Goal: Transaction & Acquisition: Purchase product/service

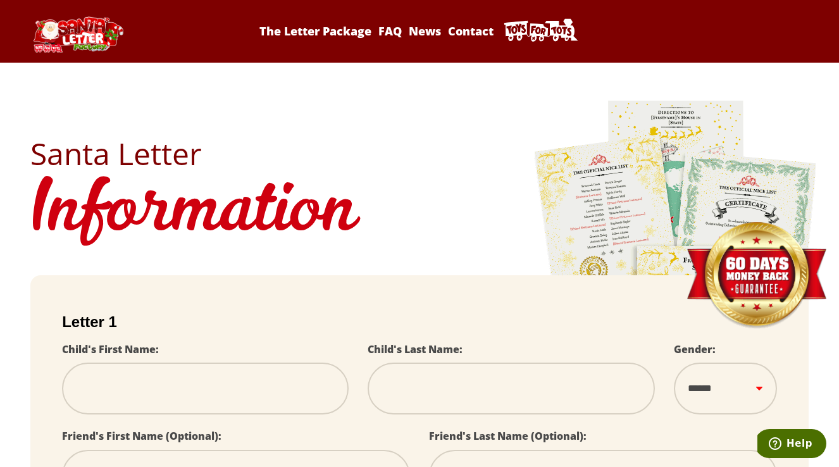
click at [99, 28] on img at bounding box center [77, 34] width 95 height 36
select select
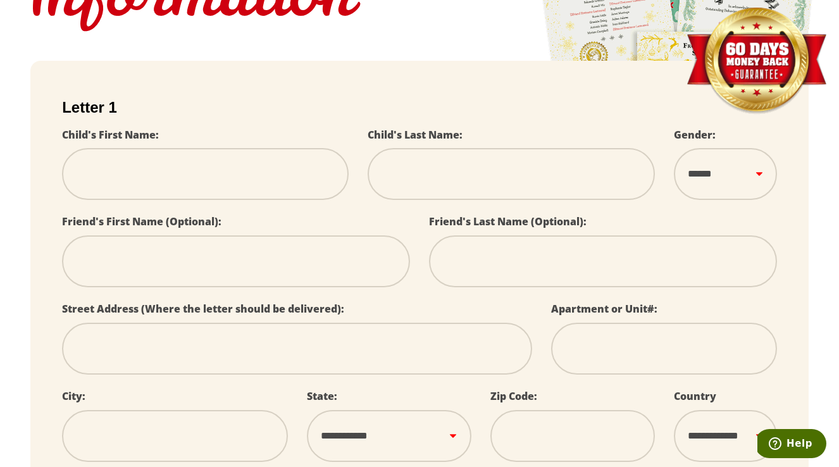
scroll to position [249, 0]
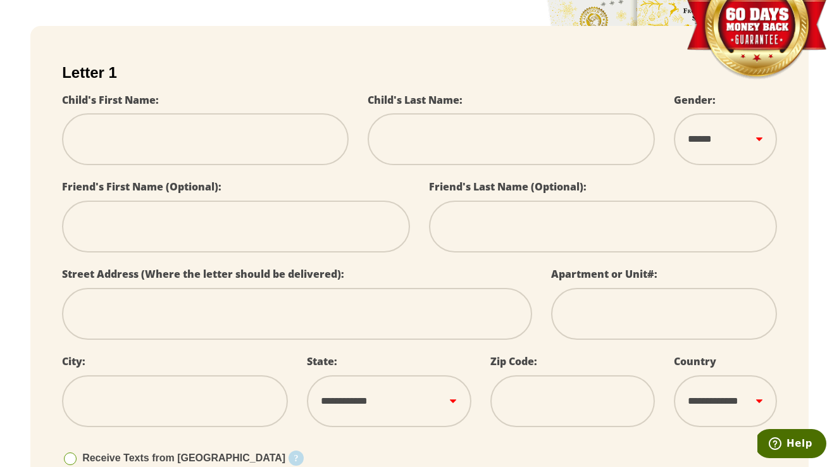
type input "*"
select select
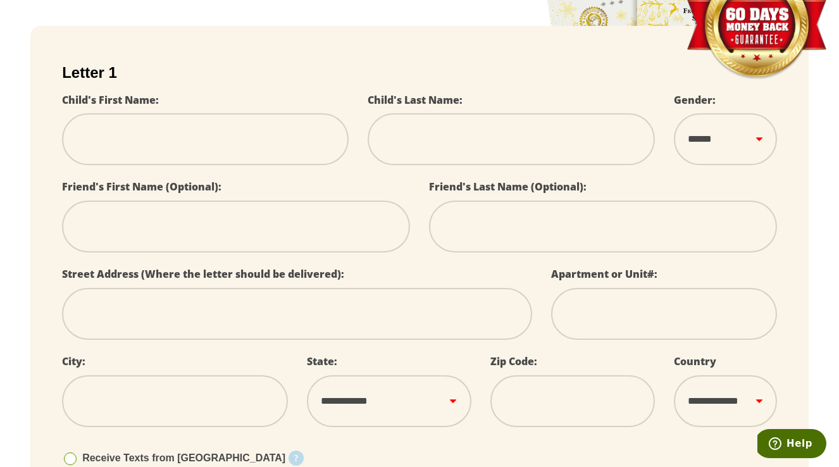
select select
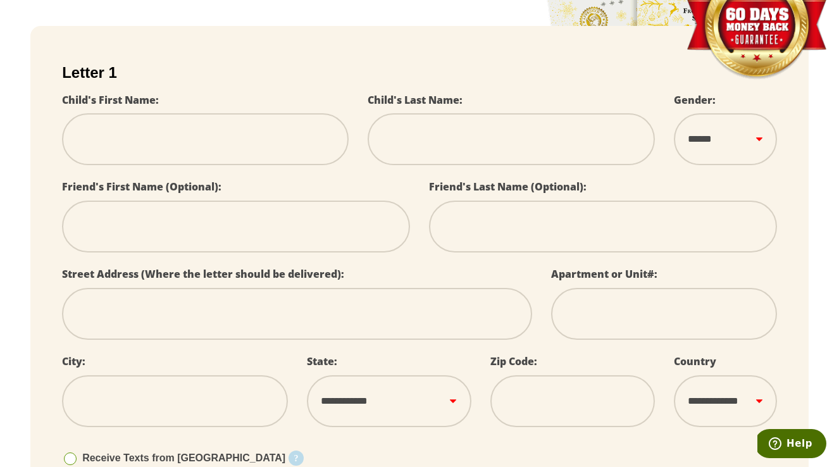
select select
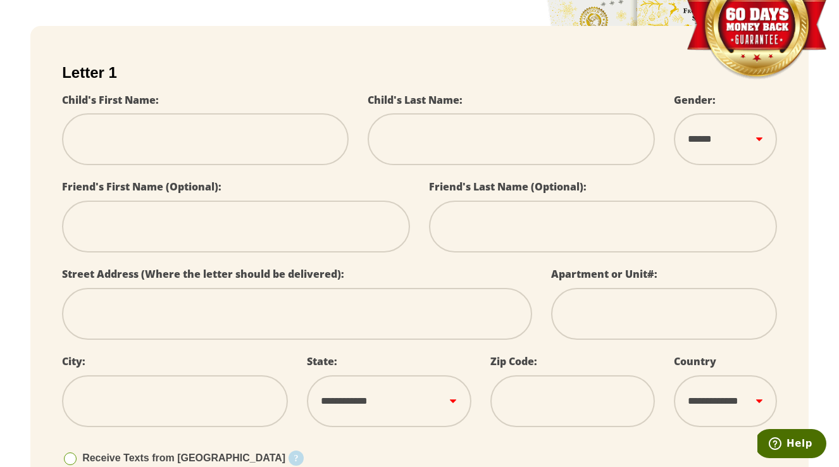
select select
type input "**"
select select
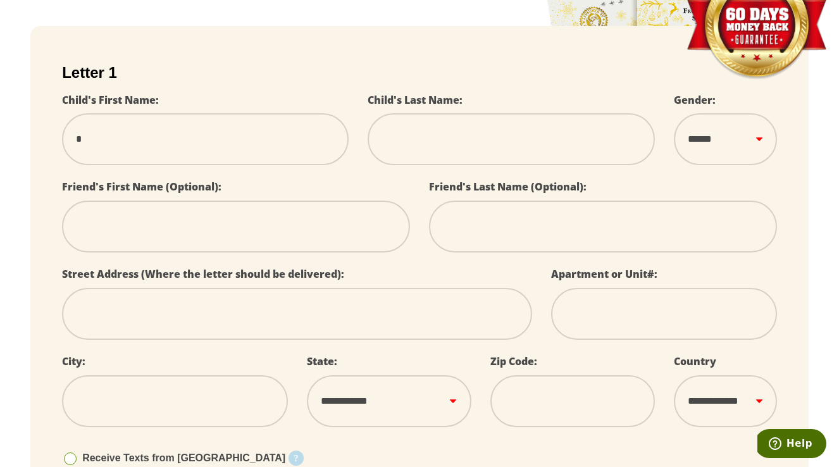
select select
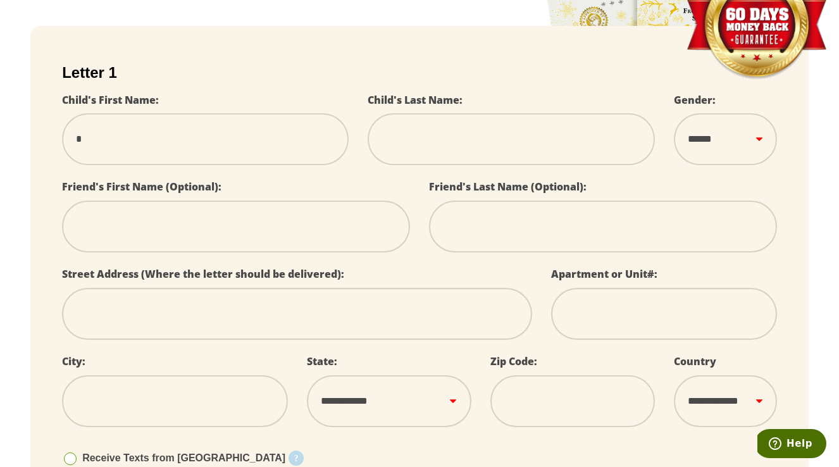
select select
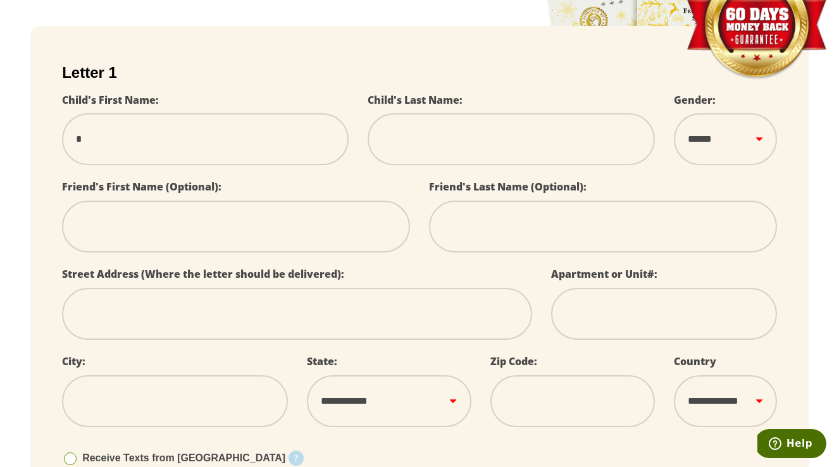
select select
type input "***"
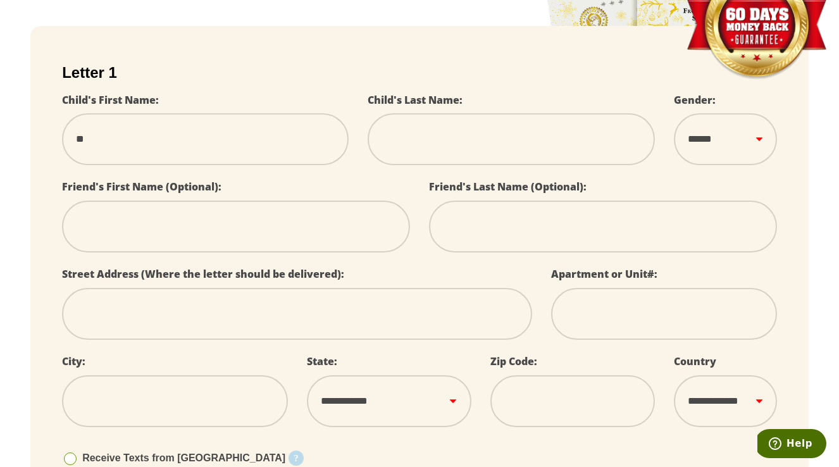
select select
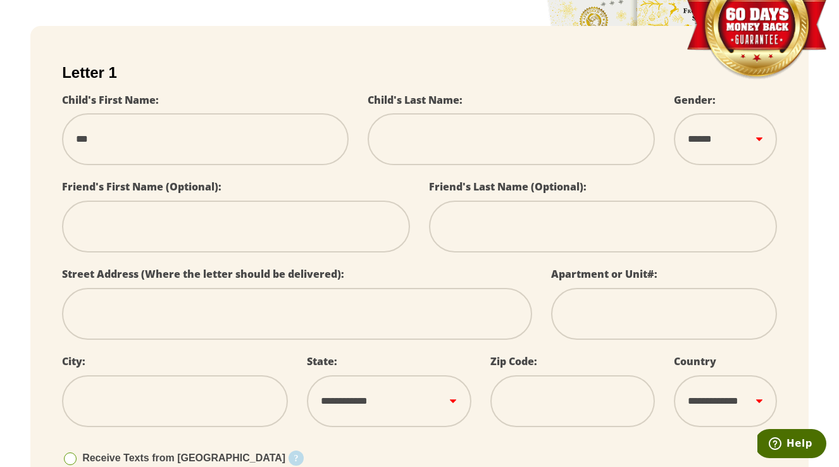
select select
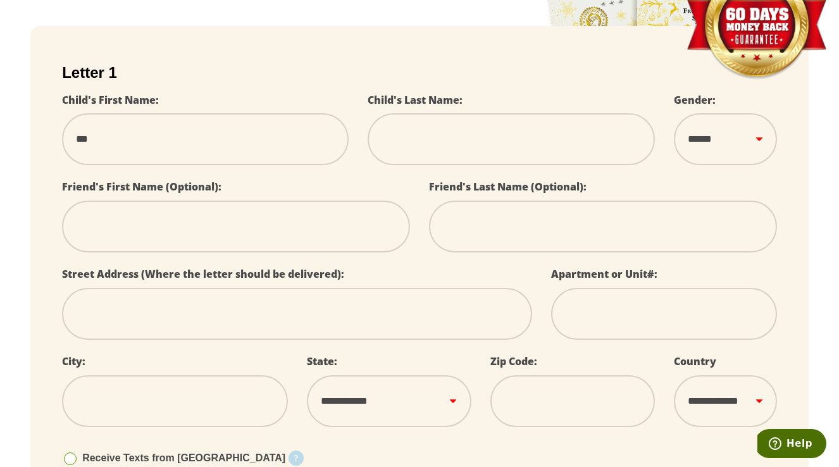
select select
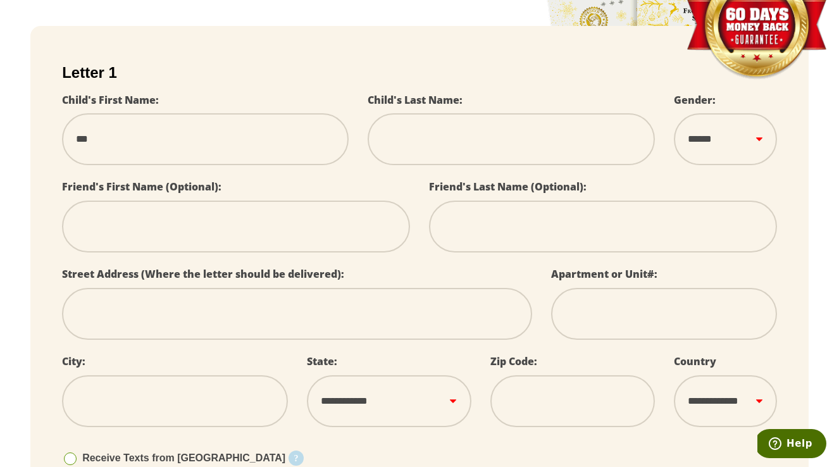
select select
type input "****"
select select
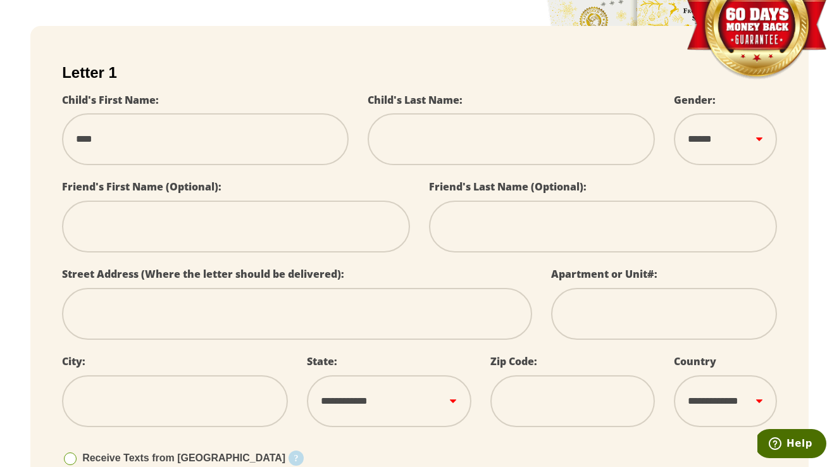
select select
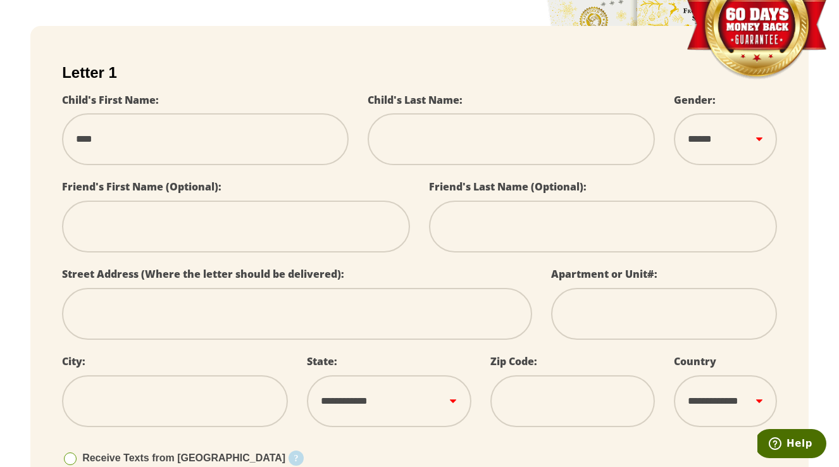
select select
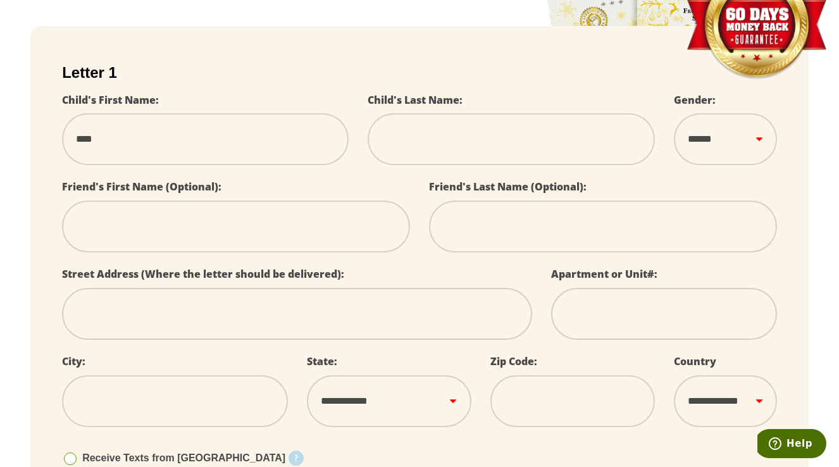
select select
type input "*****"
select select
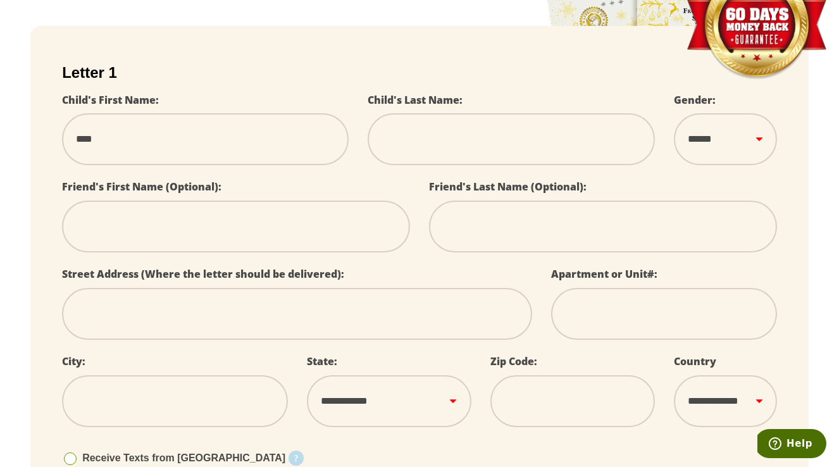
select select
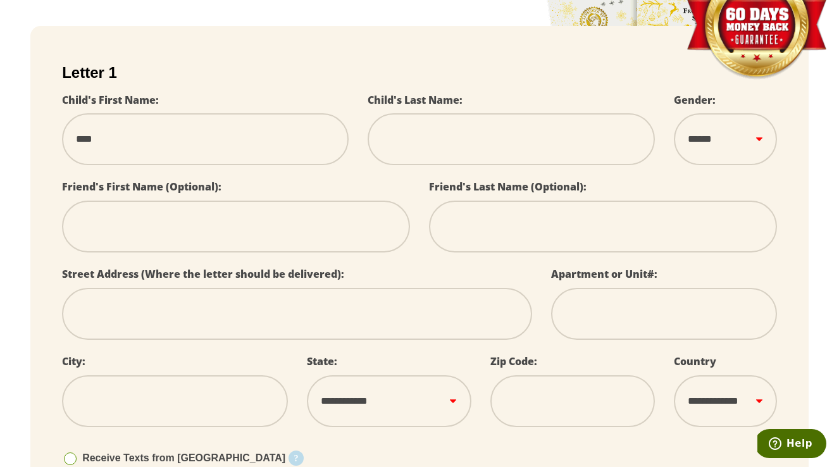
select select
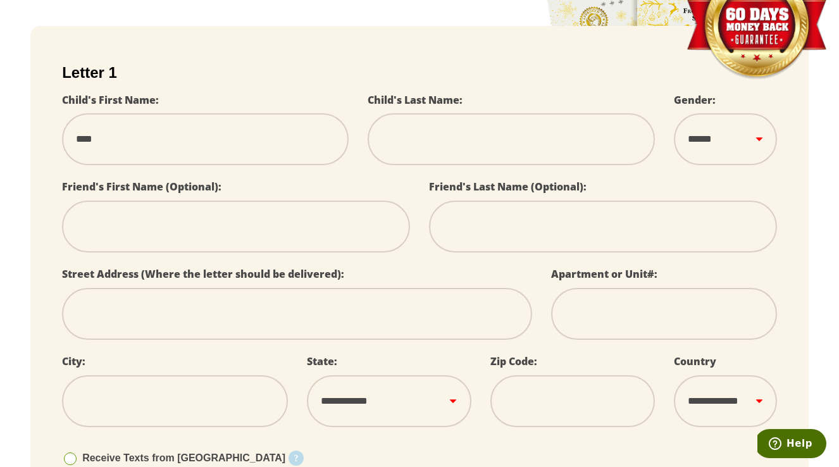
select select
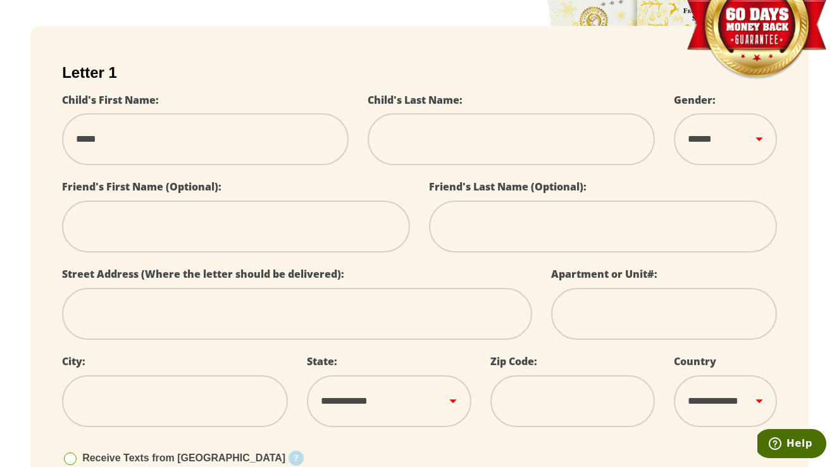
type input "******"
select select
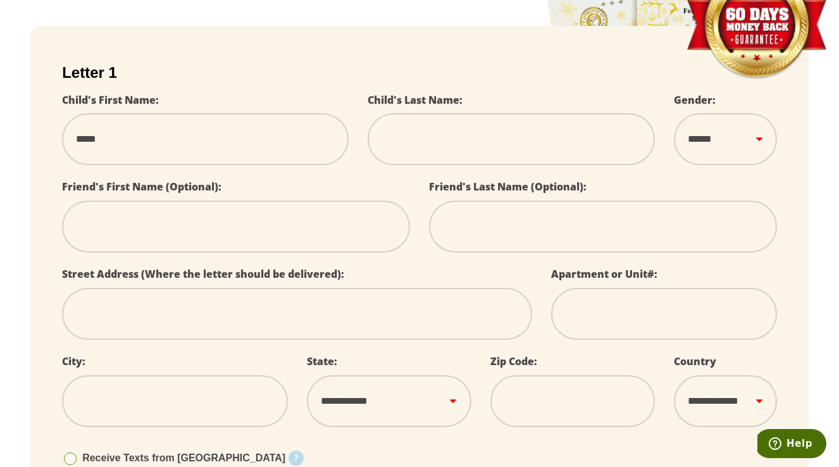
select select
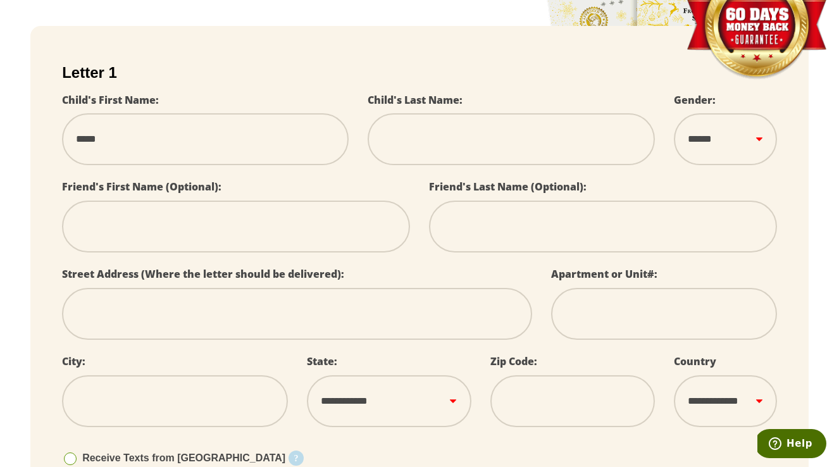
select select
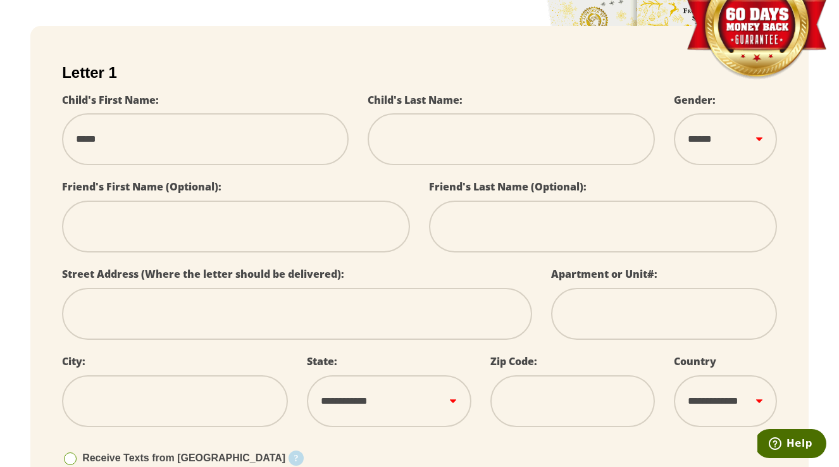
select select
type input "******"
type input "*"
select select
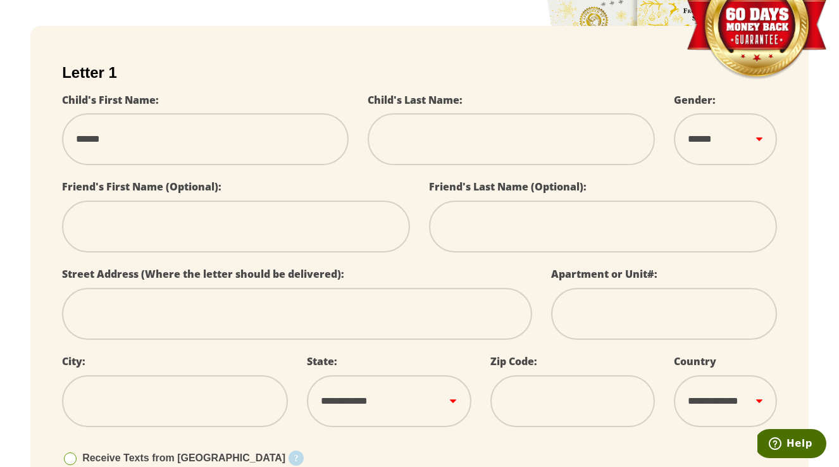
select select
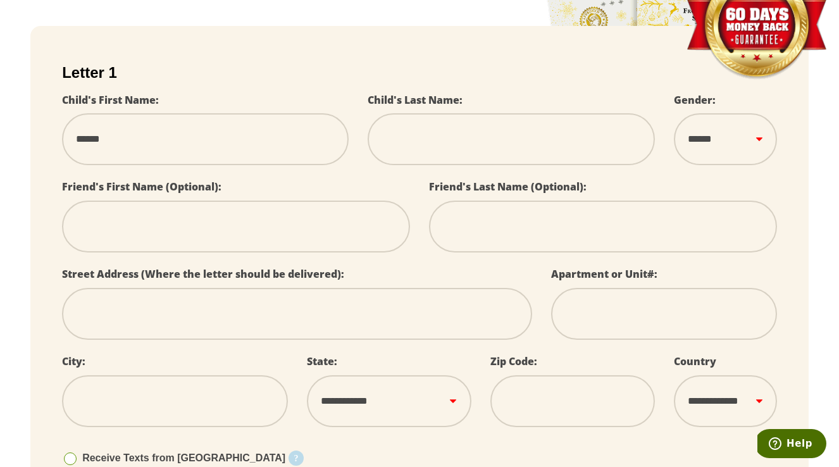
select select
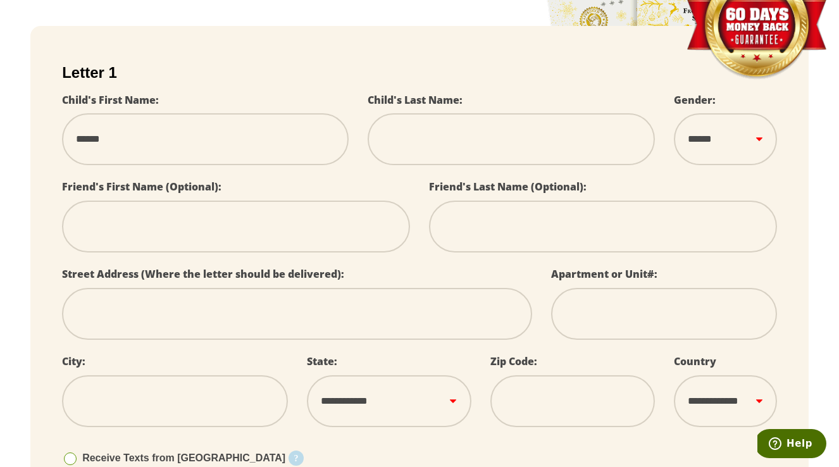
select select
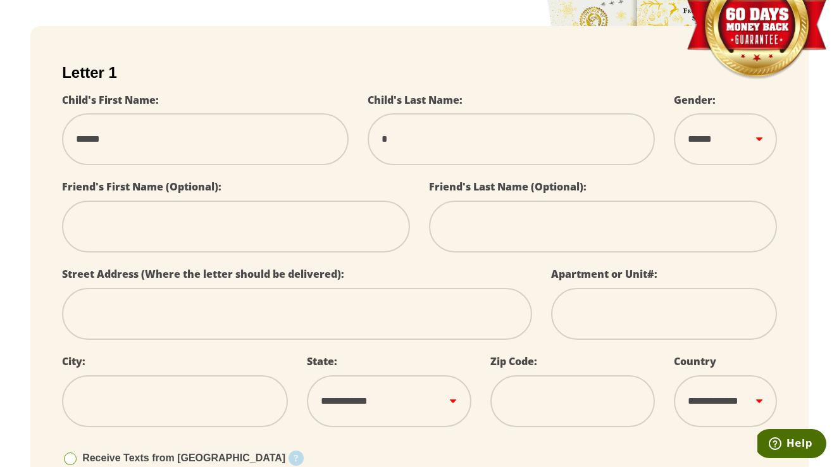
type input "**"
select select
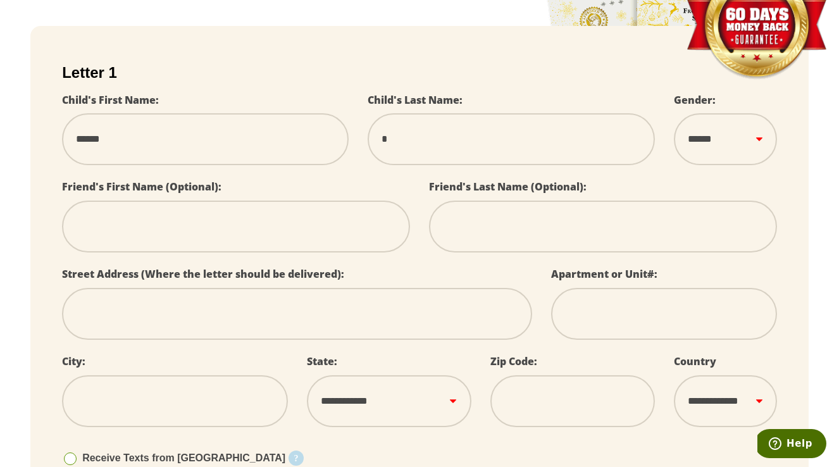
select select
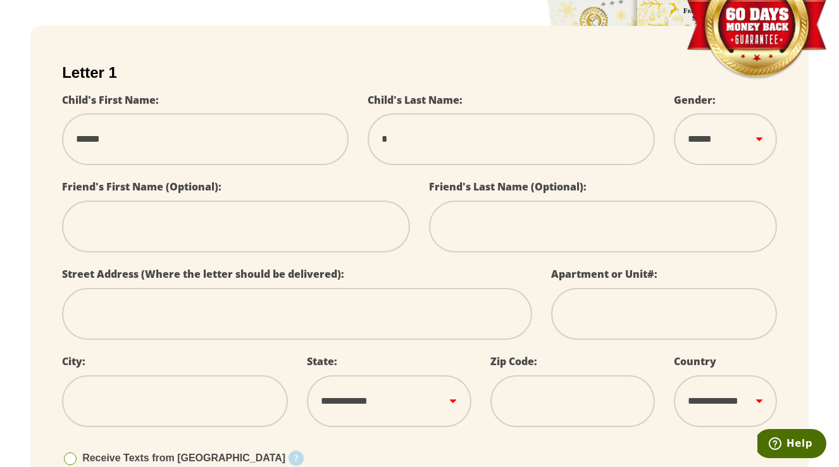
select select
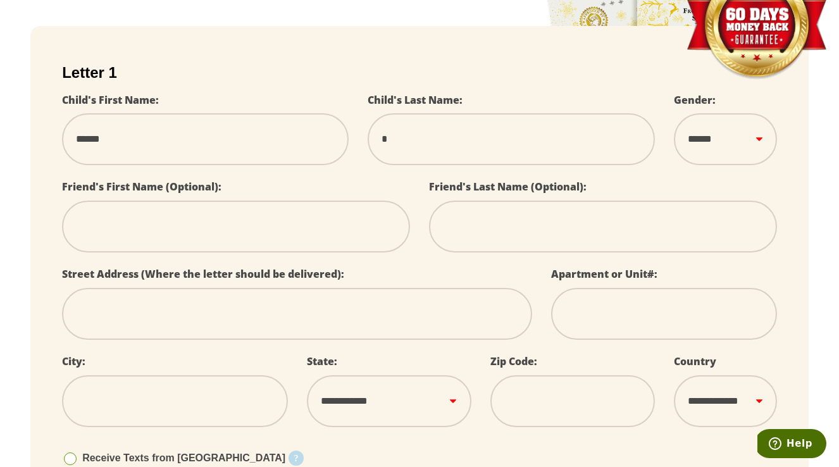
select select
type input "***"
select select
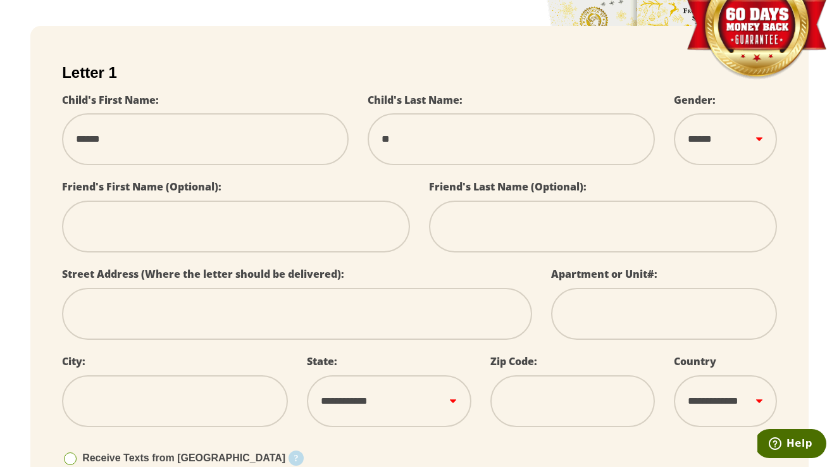
select select
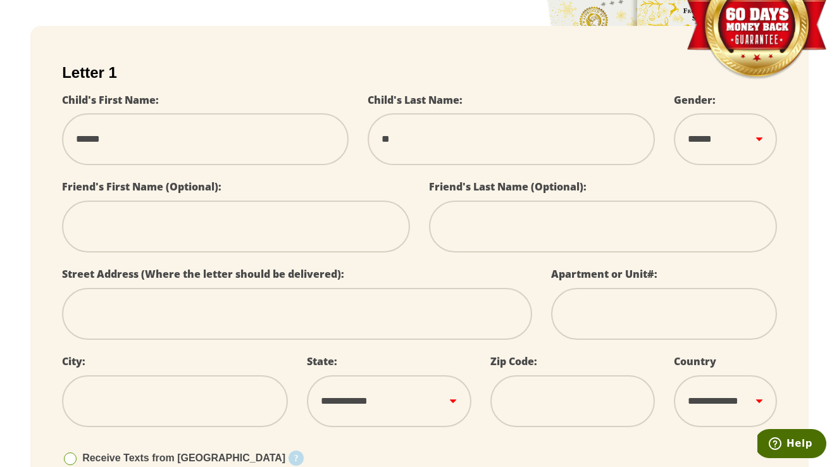
select select
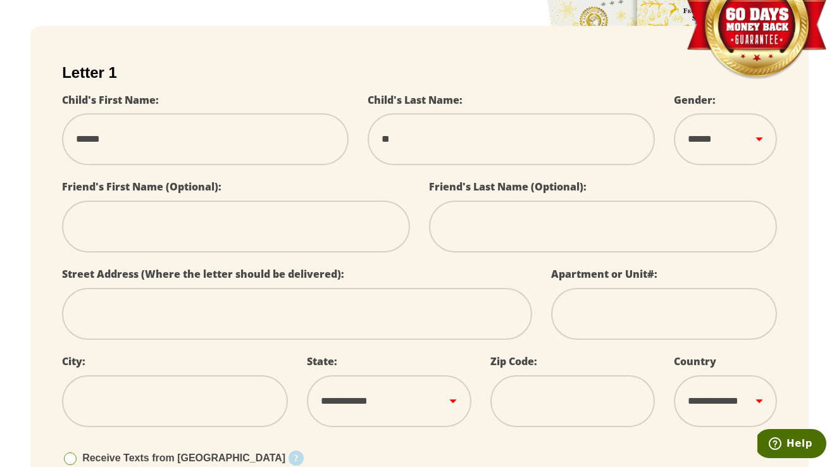
select select
type input "****"
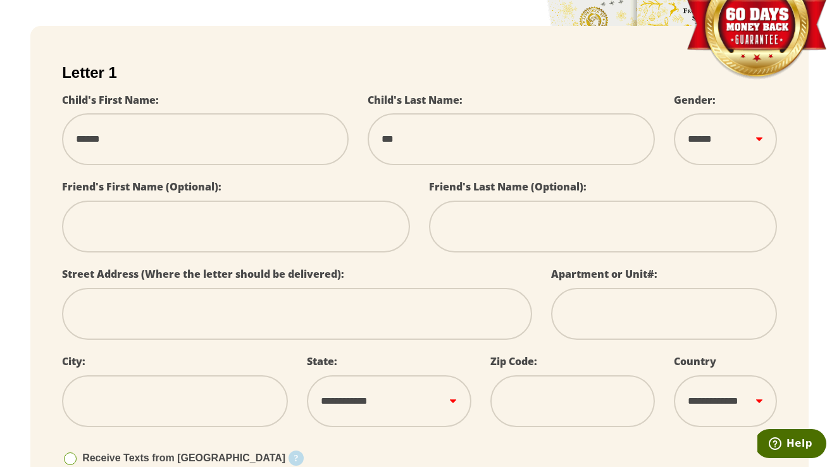
select select
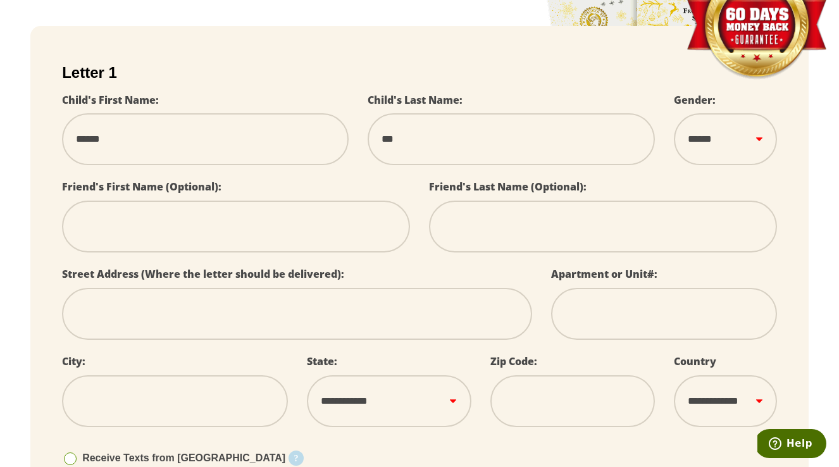
select select
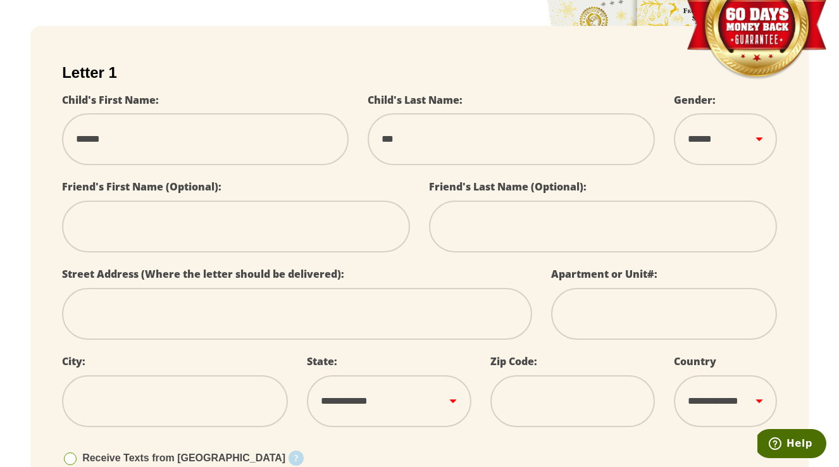
select select
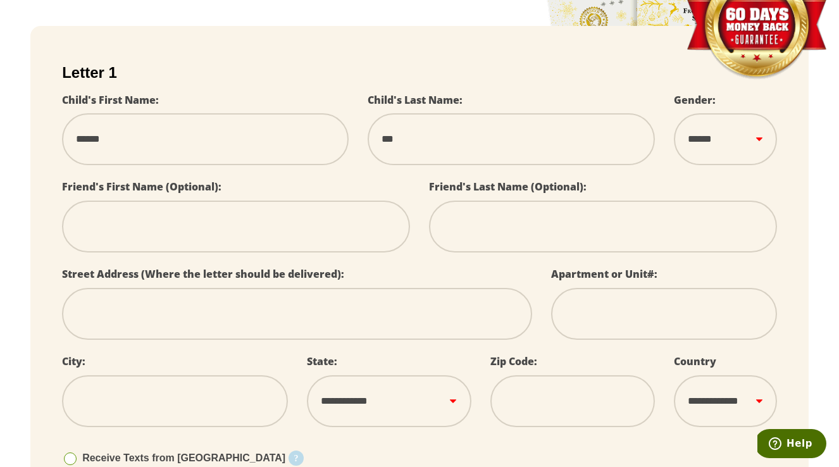
select select
type input "*****"
select select
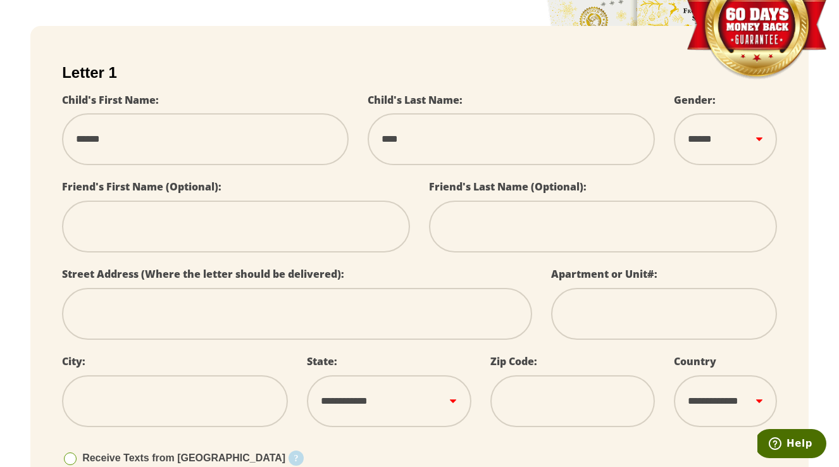
select select
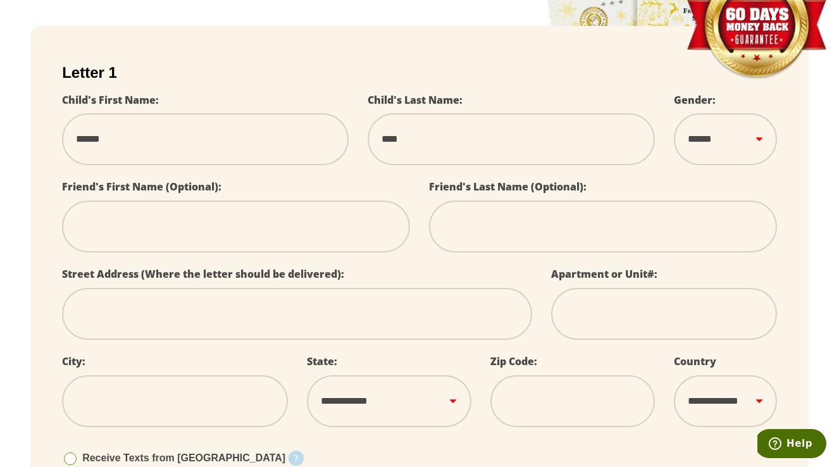
select select
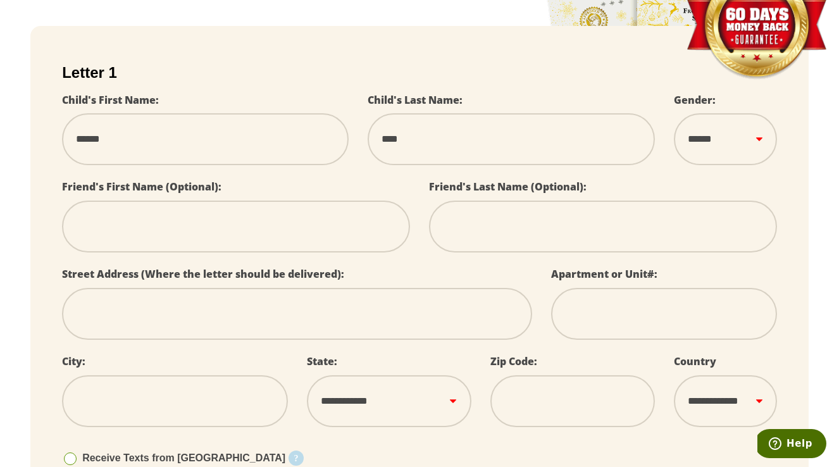
select select
type input "*****"
select select "*"
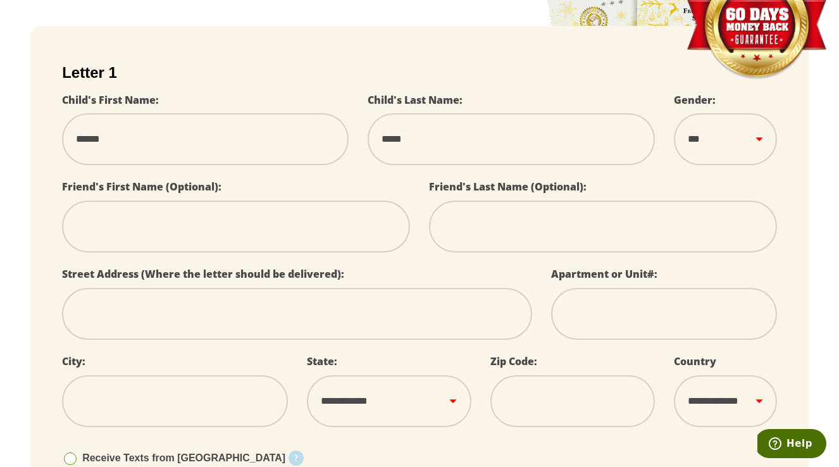
select select
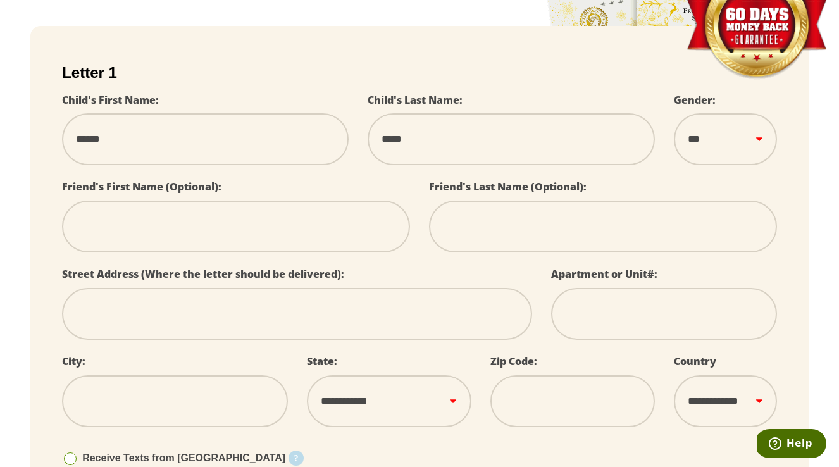
select select
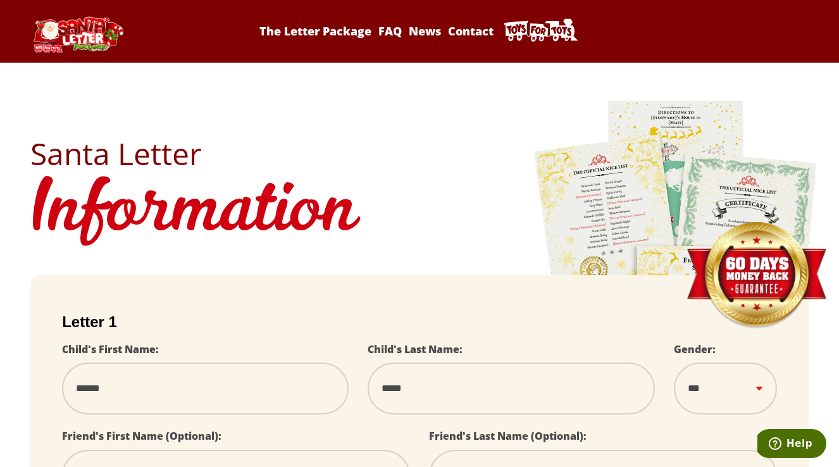
scroll to position [0, 0]
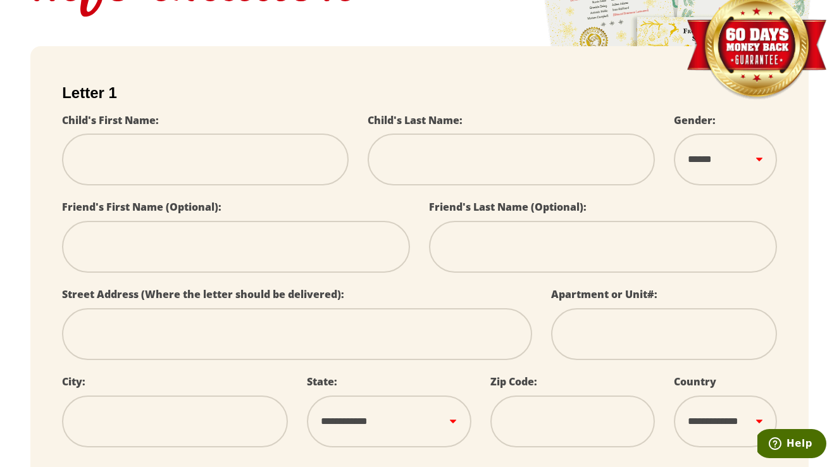
scroll to position [260, 0]
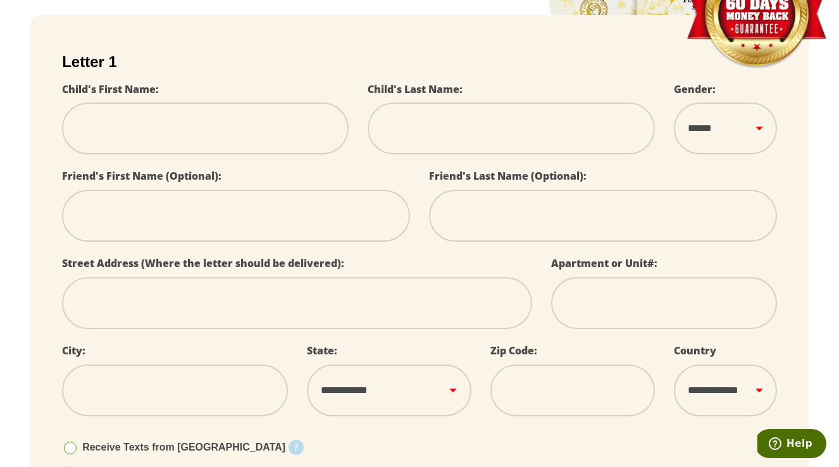
type input "*"
select select
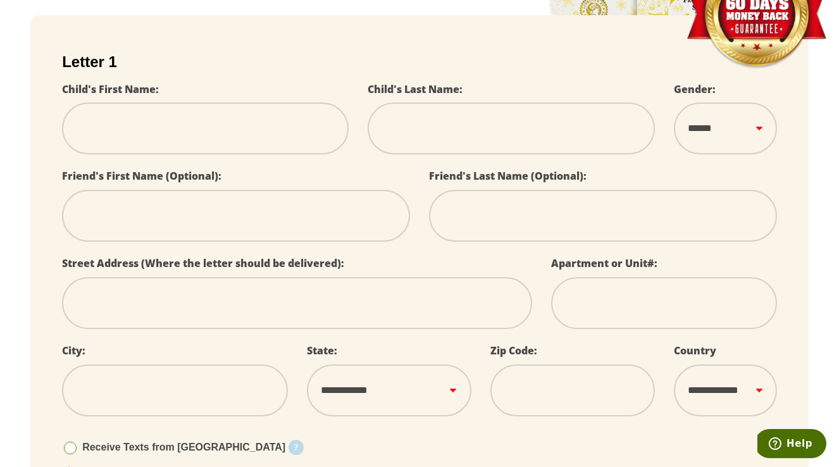
select select
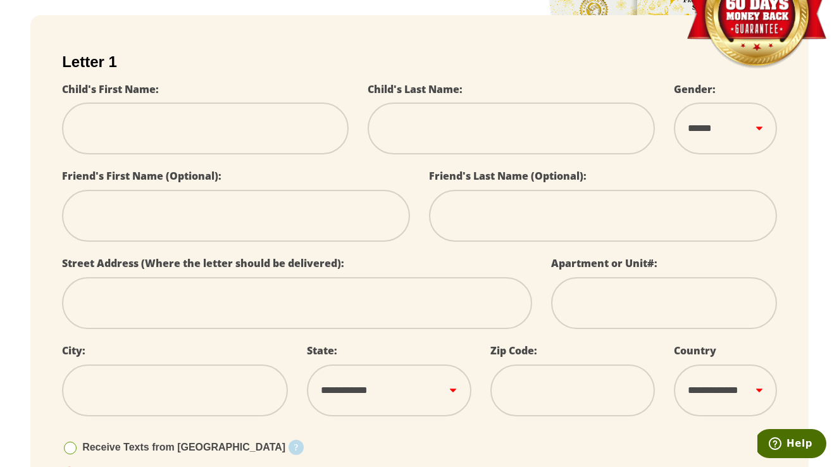
select select
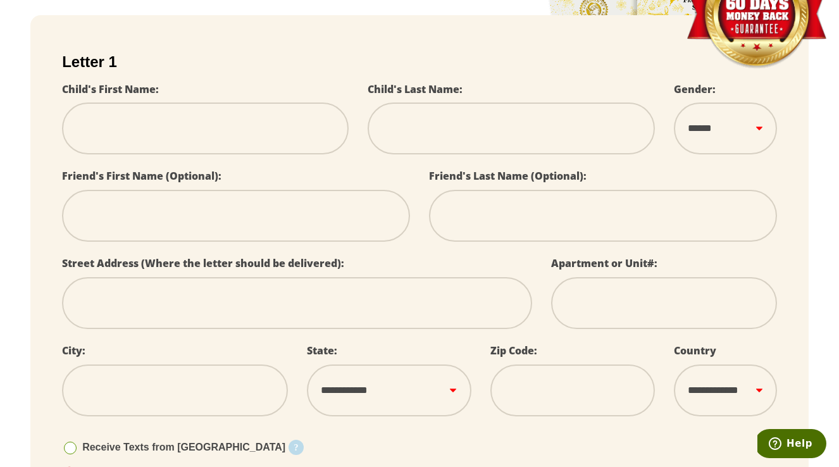
select select
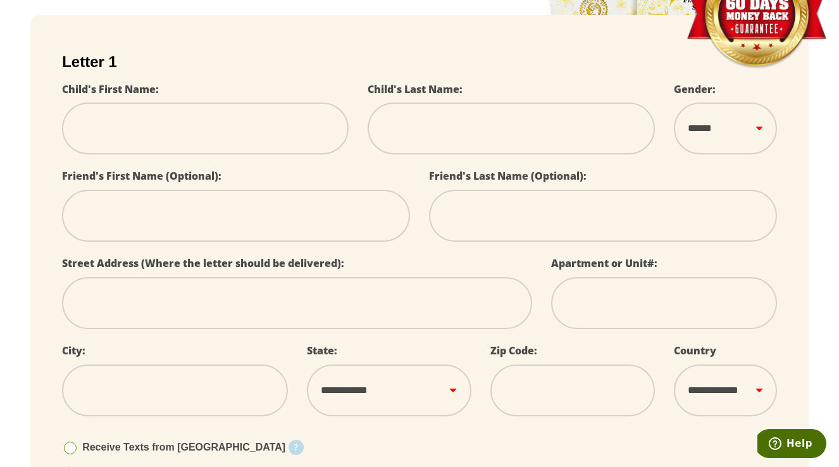
select select
type input "**"
select select
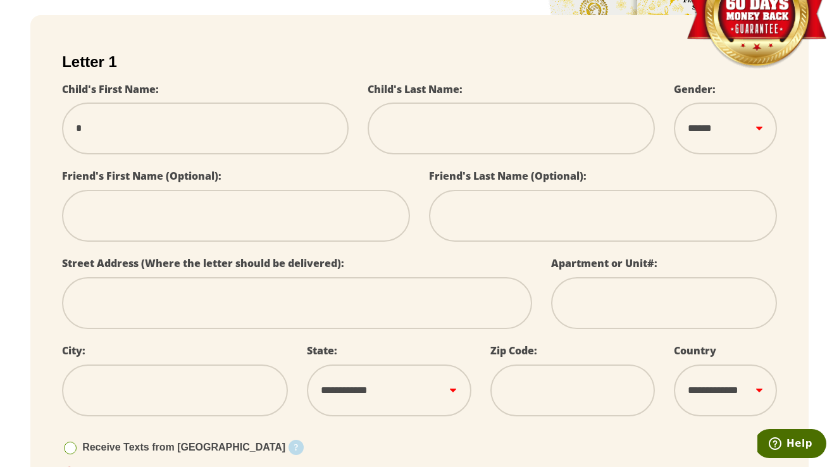
select select
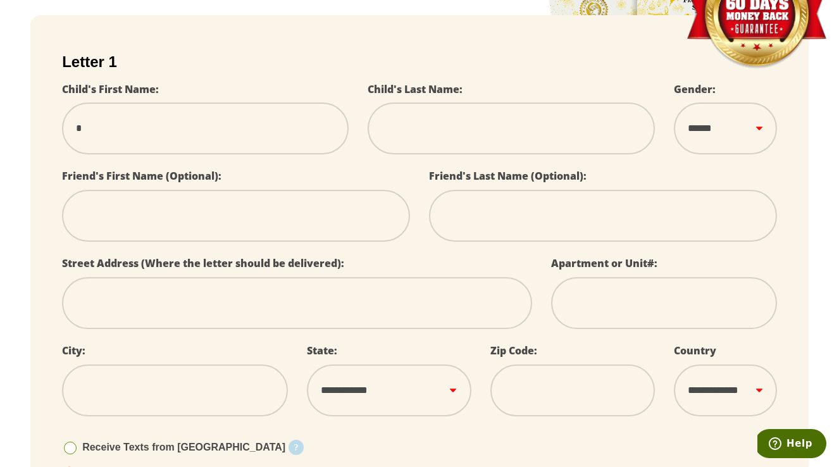
select select
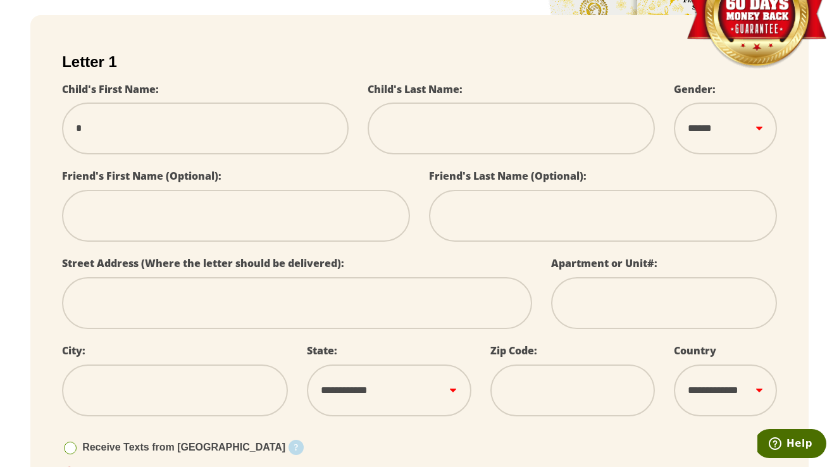
select select
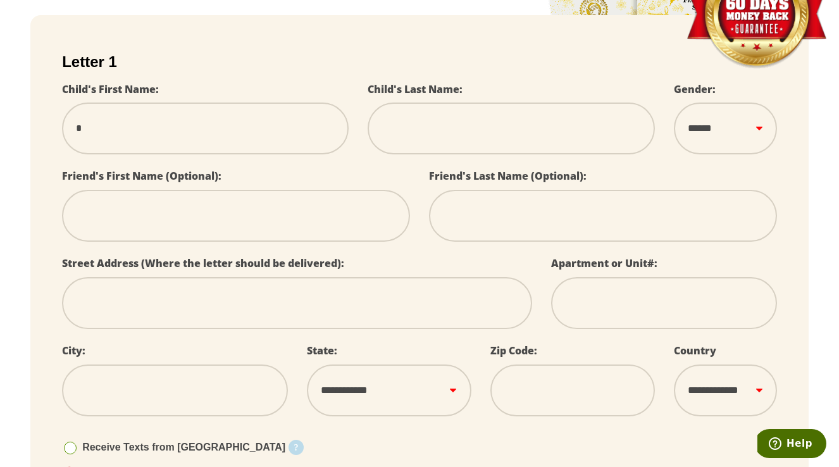
select select
type input "***"
select select
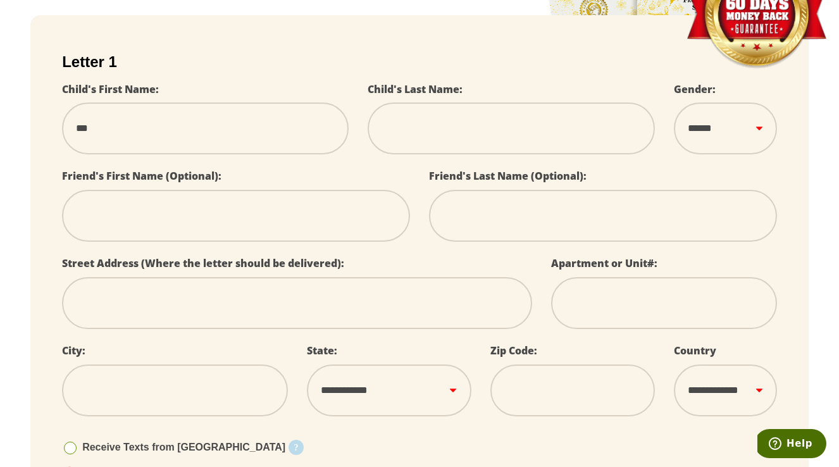
select select
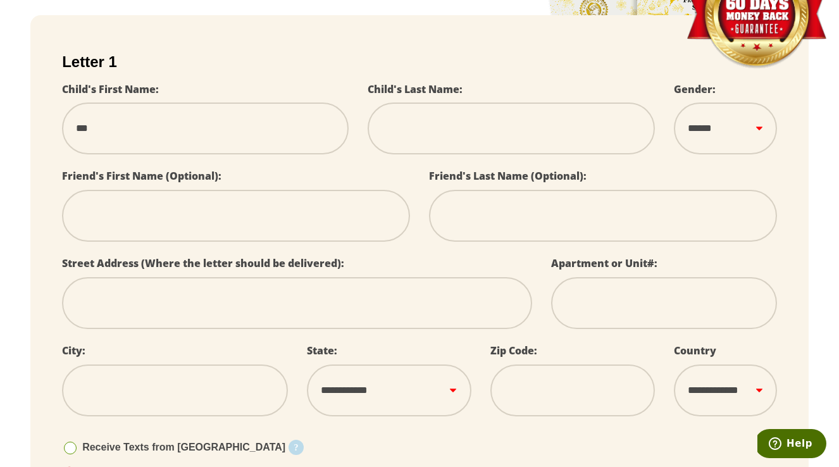
select select
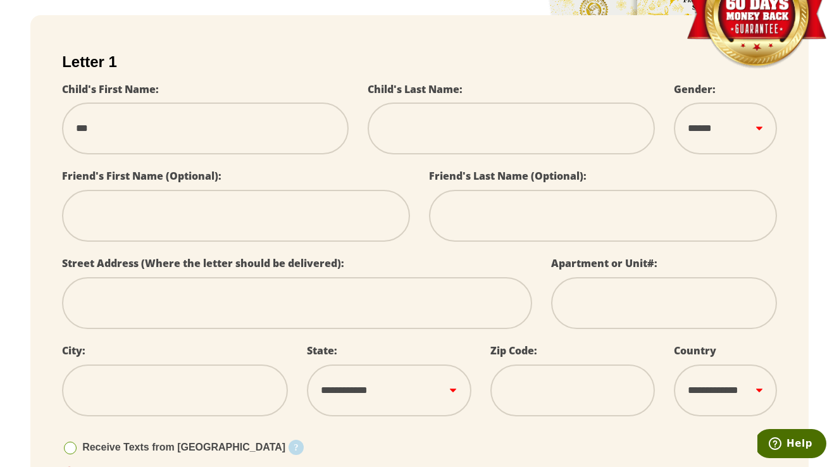
select select
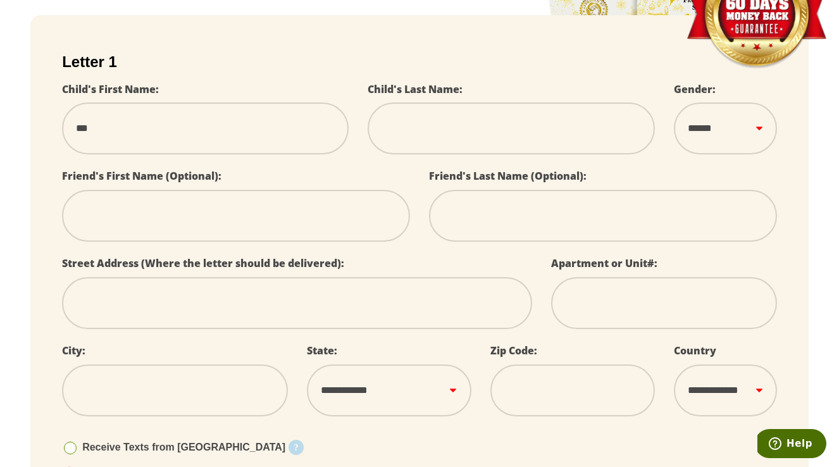
select select
type input "****"
select select
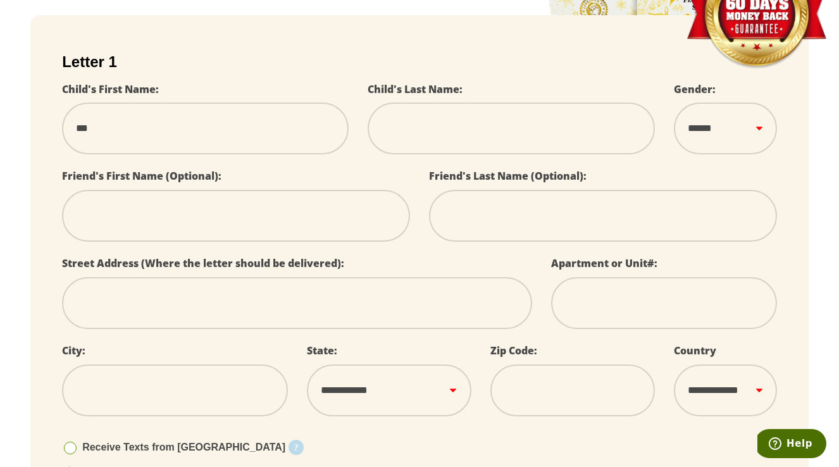
select select
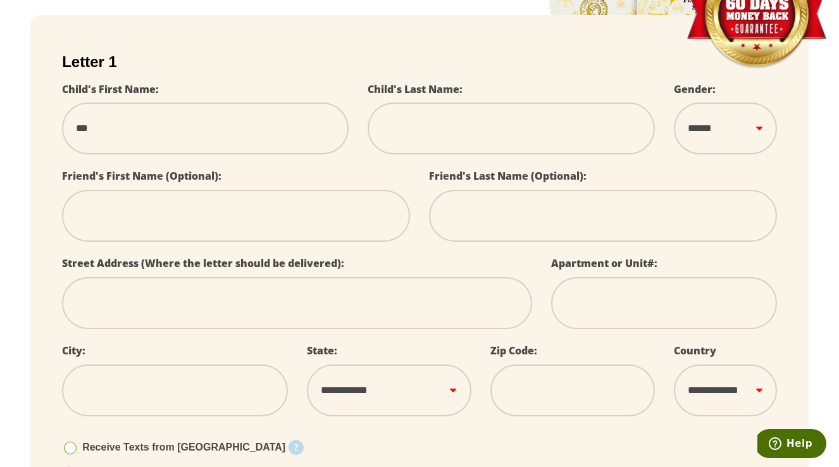
select select
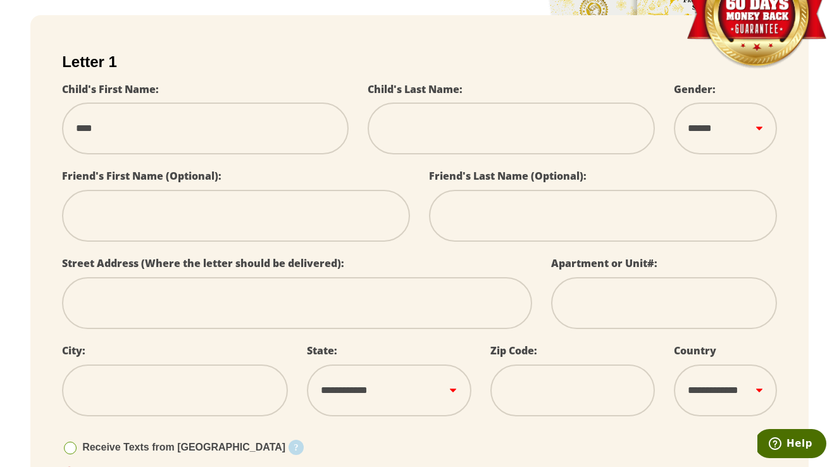
select select
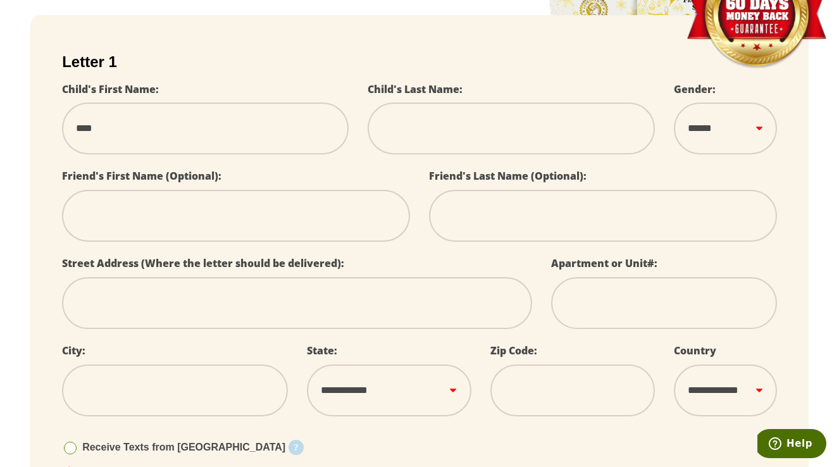
select select
type input "*****"
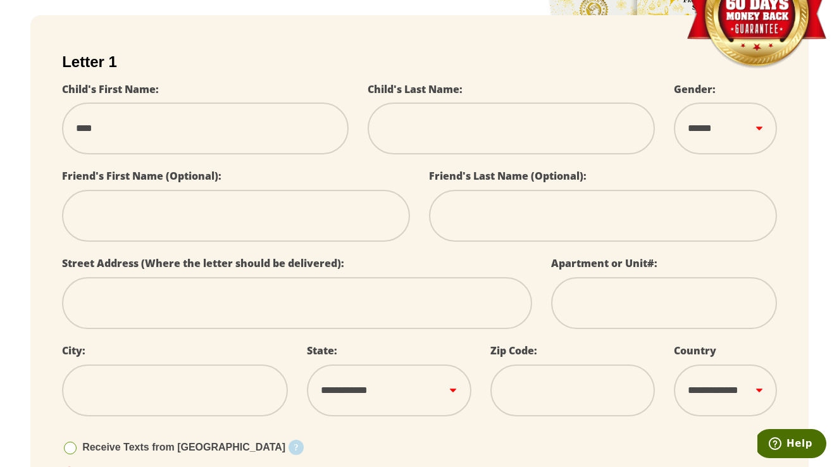
select select
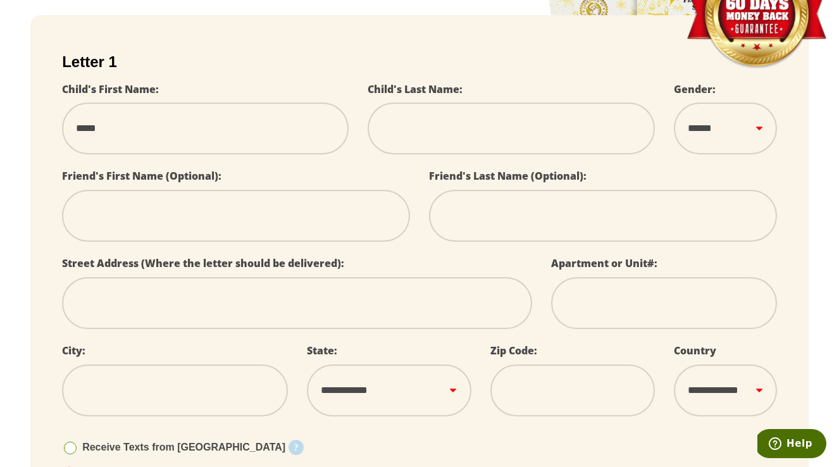
select select
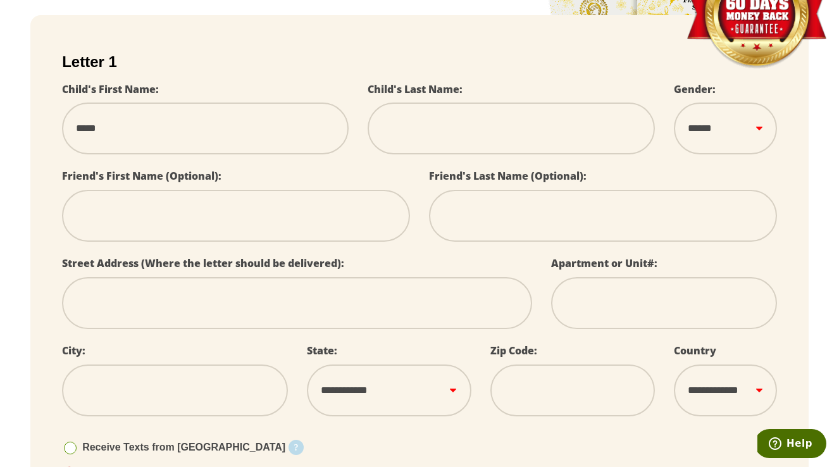
select select
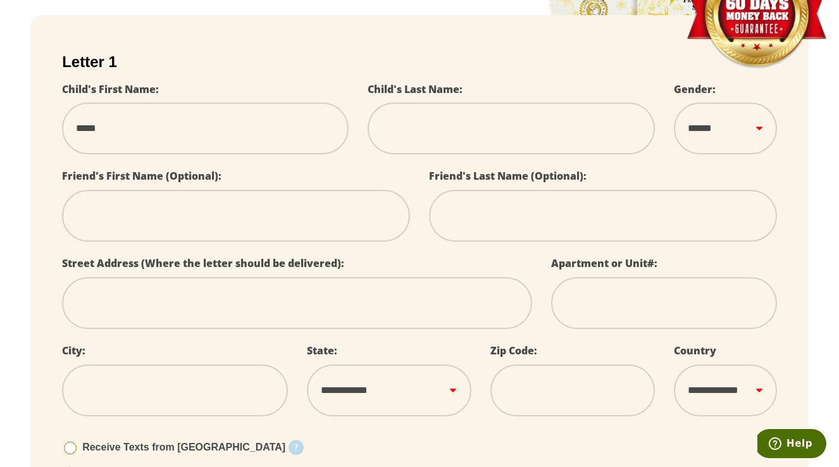
select select
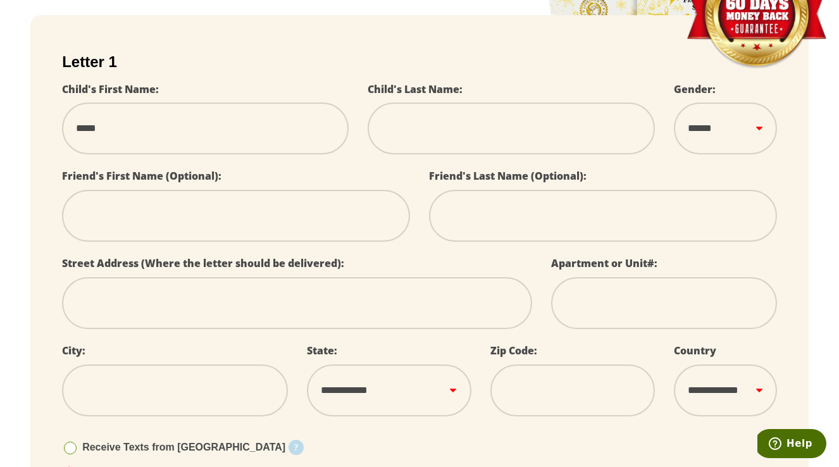
type input "******"
select select
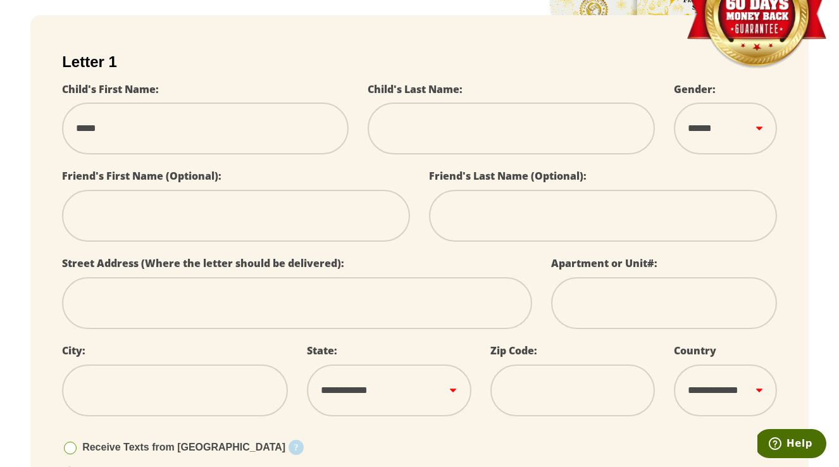
select select
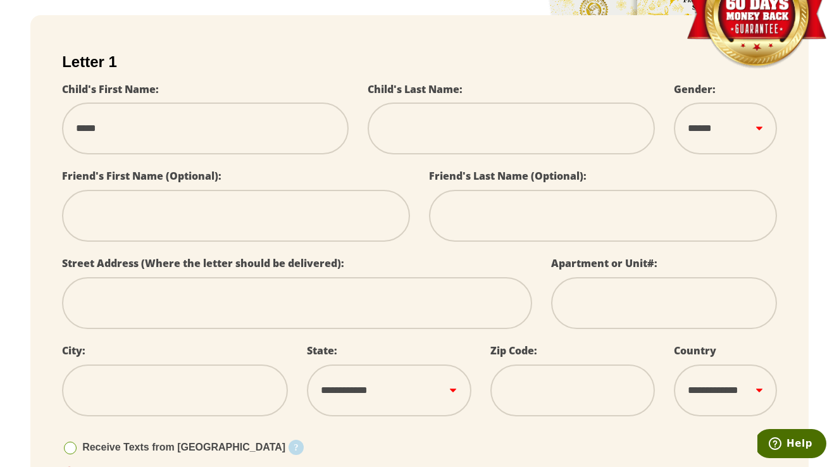
select select
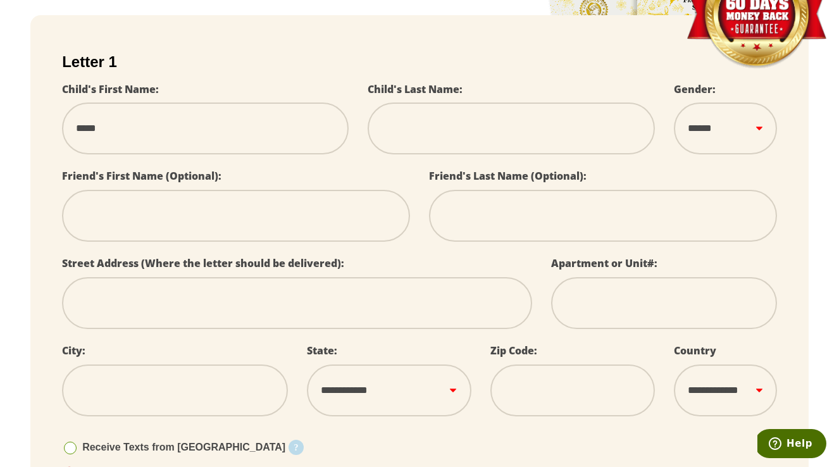
select select
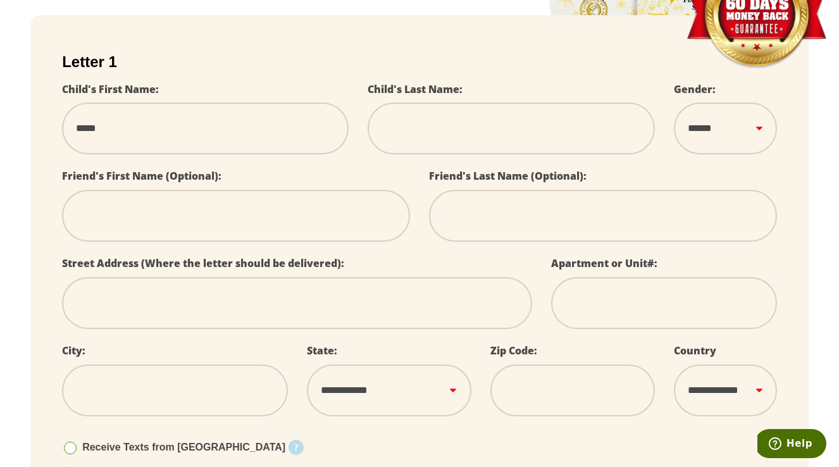
select select
type input "******"
select select
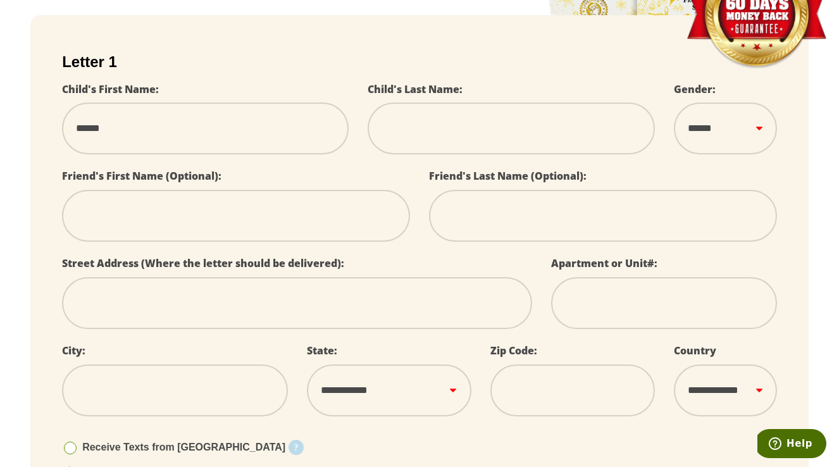
select select
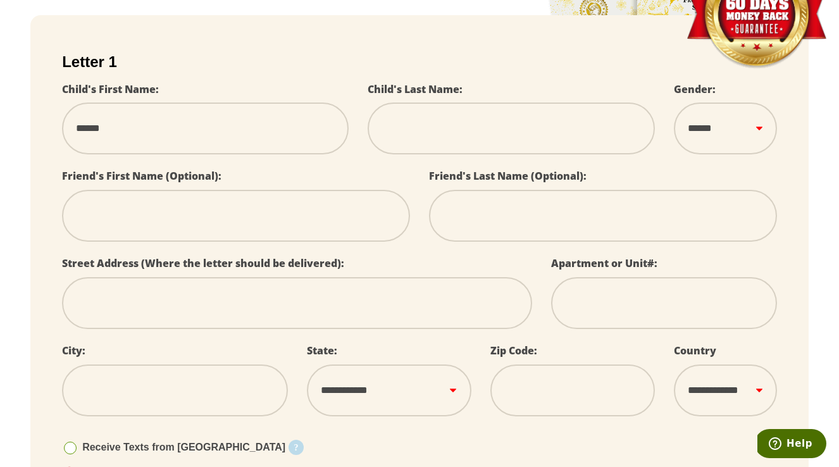
select select
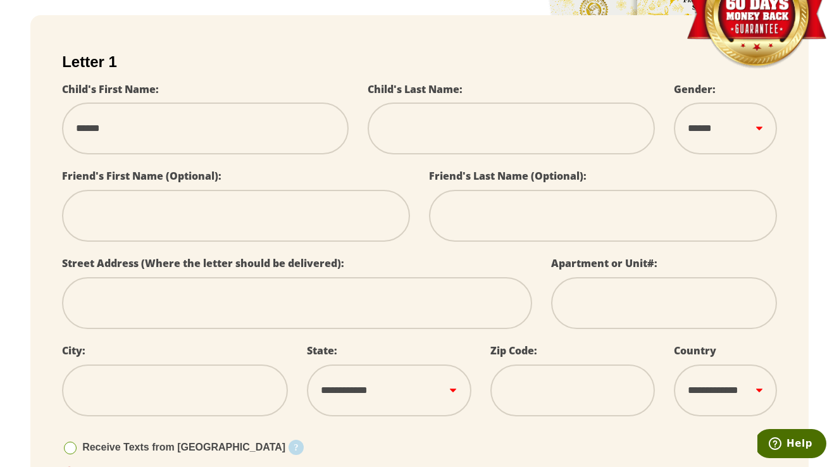
select select
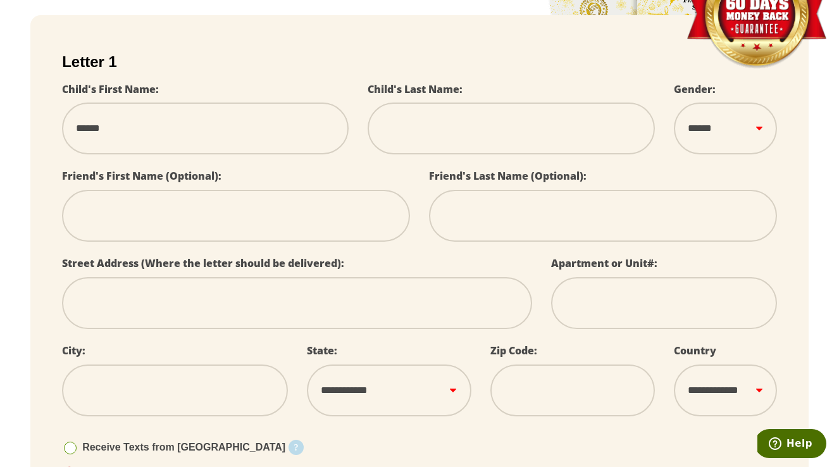
select select
type input "******"
type input "*"
select select
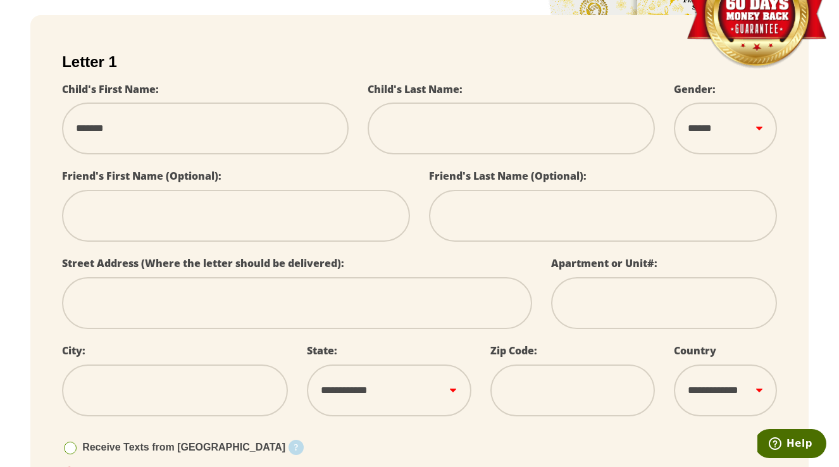
select select
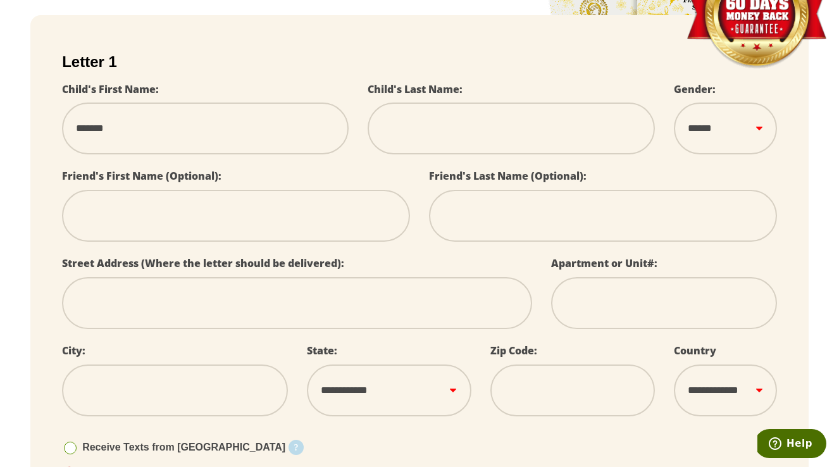
select select
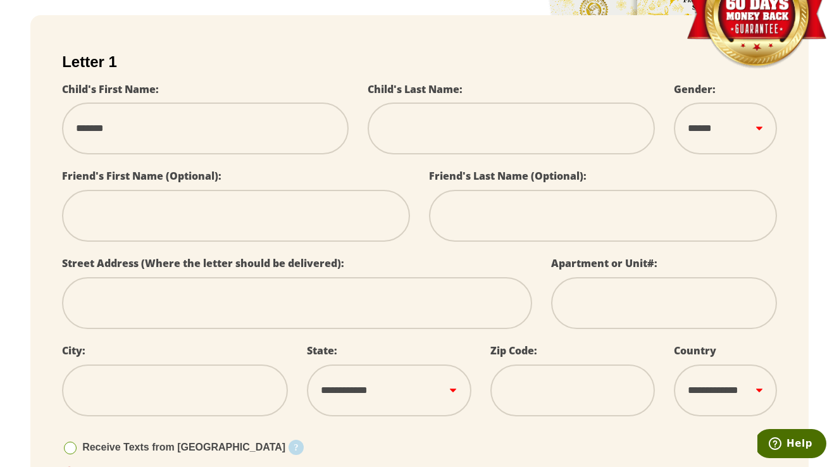
select select
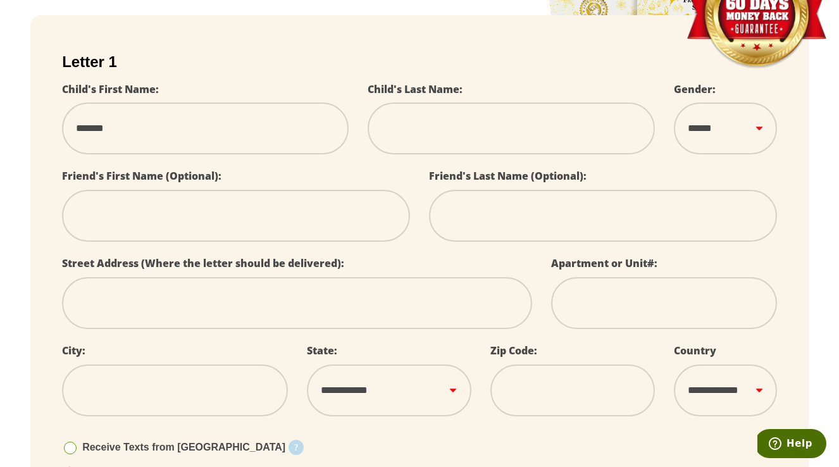
select select
type input "**"
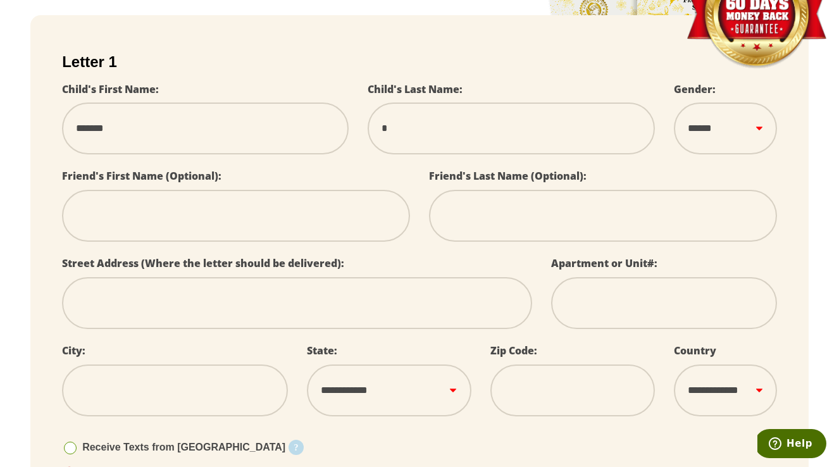
select select
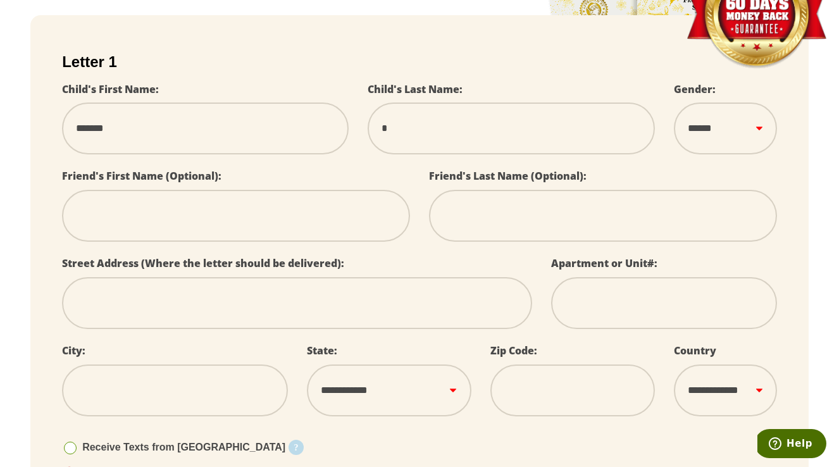
select select
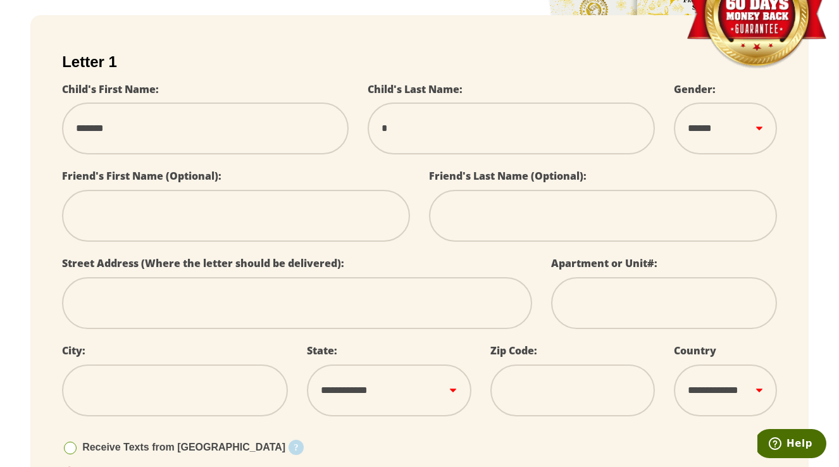
select select
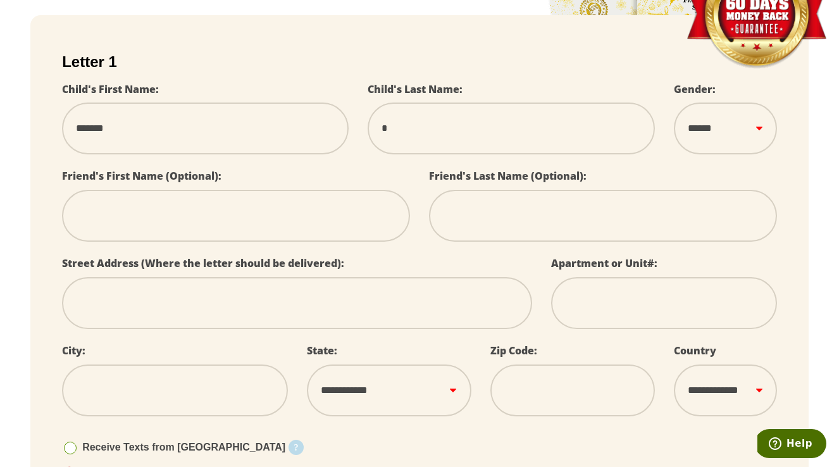
select select
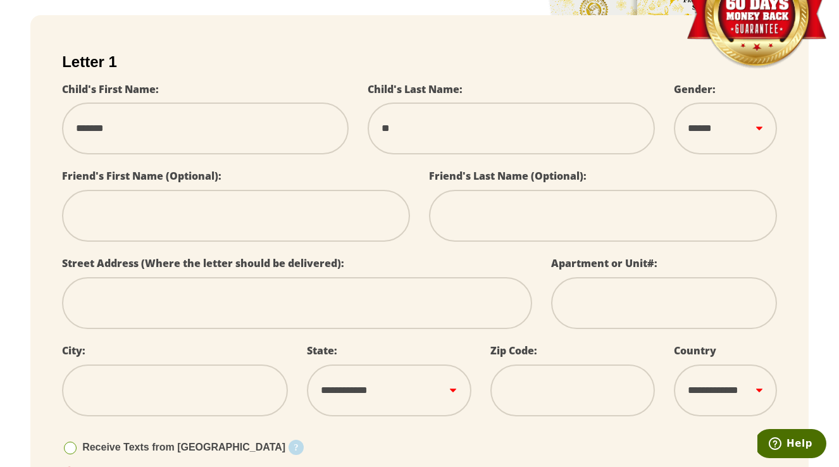
type input "***"
select select
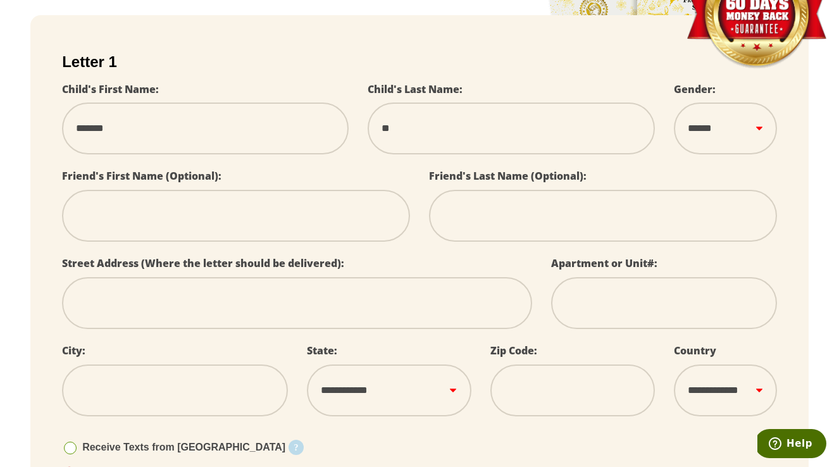
select select
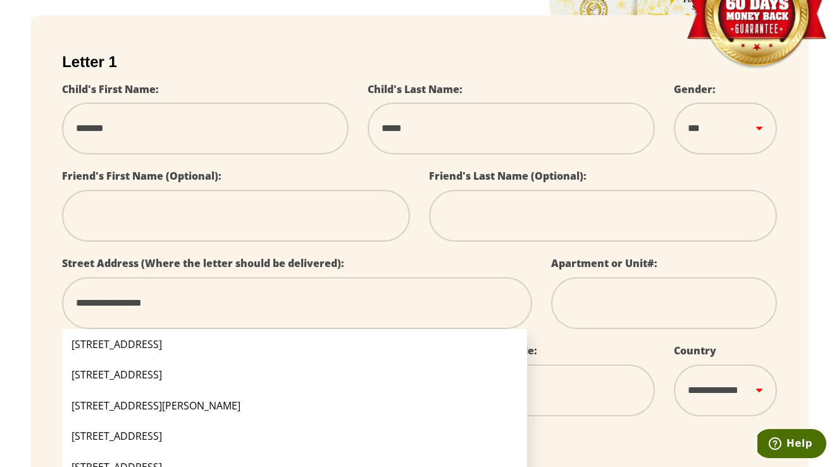
click at [146, 343] on li "[STREET_ADDRESS]" at bounding box center [294, 344] width 464 height 30
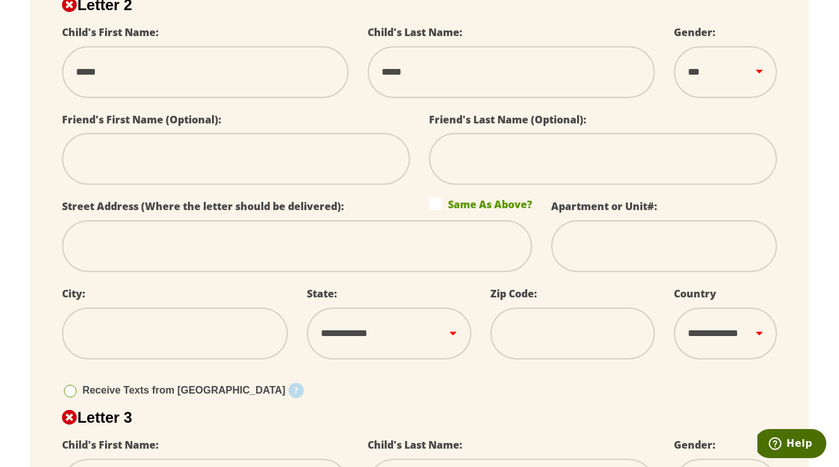
scroll to position [731, 0]
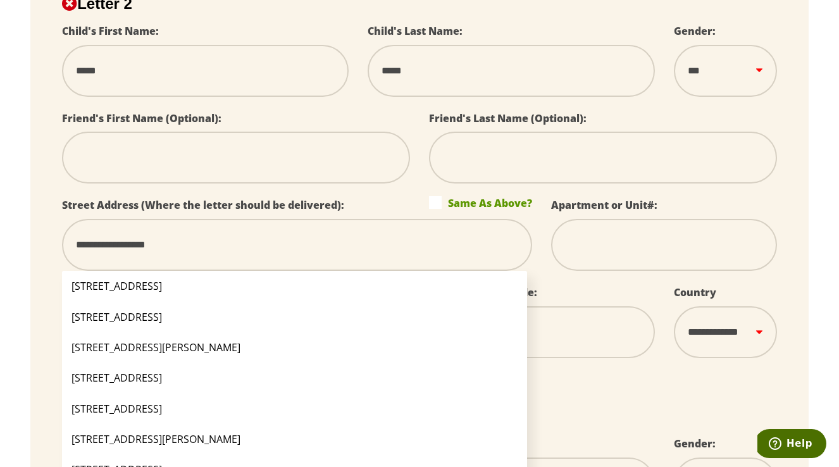
click at [172, 284] on li "[STREET_ADDRESS]" at bounding box center [294, 286] width 464 height 30
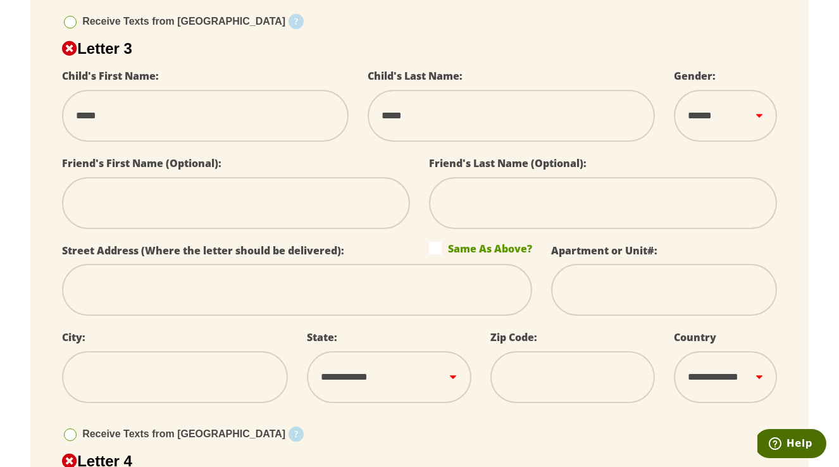
scroll to position [1123, 0]
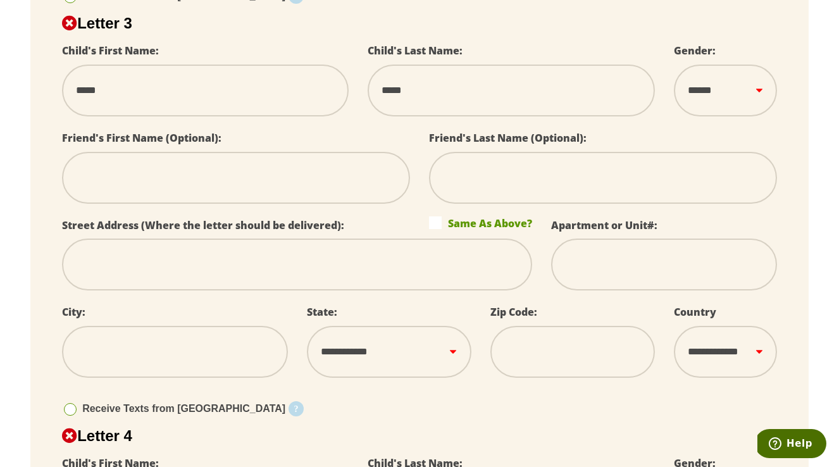
click at [438, 216] on label "Same As Above?" at bounding box center [480, 222] width 103 height 13
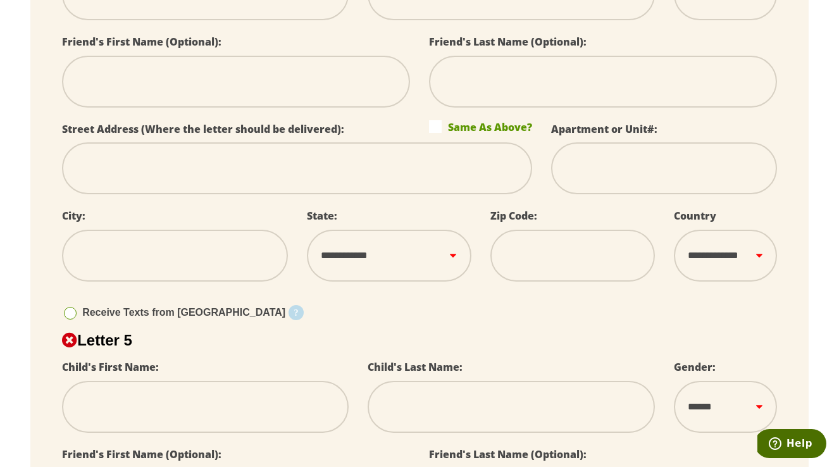
scroll to position [1633, 0]
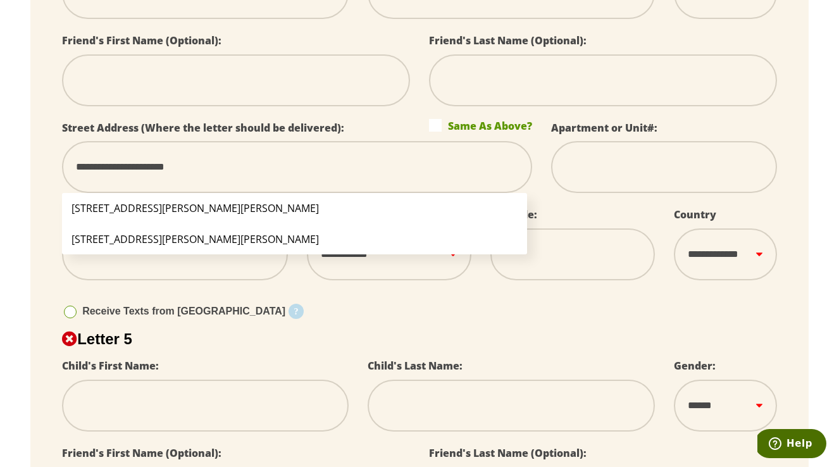
click at [107, 195] on li "[STREET_ADDRESS][PERSON_NAME][PERSON_NAME]" at bounding box center [294, 208] width 464 height 30
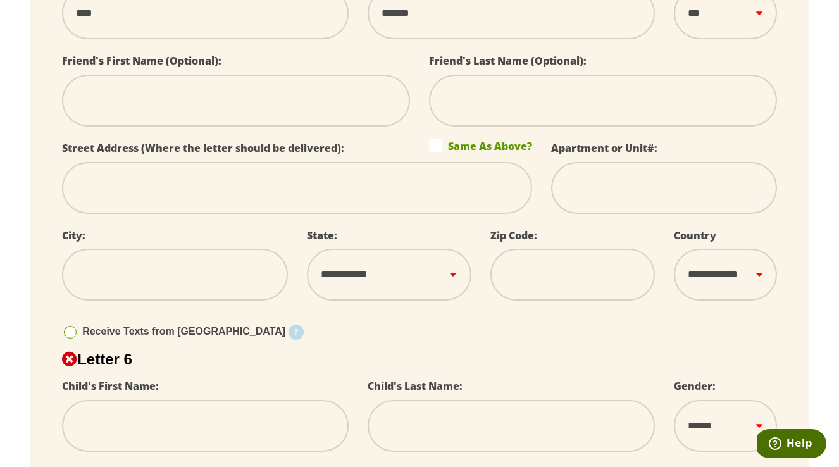
scroll to position [2027, 0]
click at [433, 138] on label "Same As Above?" at bounding box center [480, 144] width 103 height 13
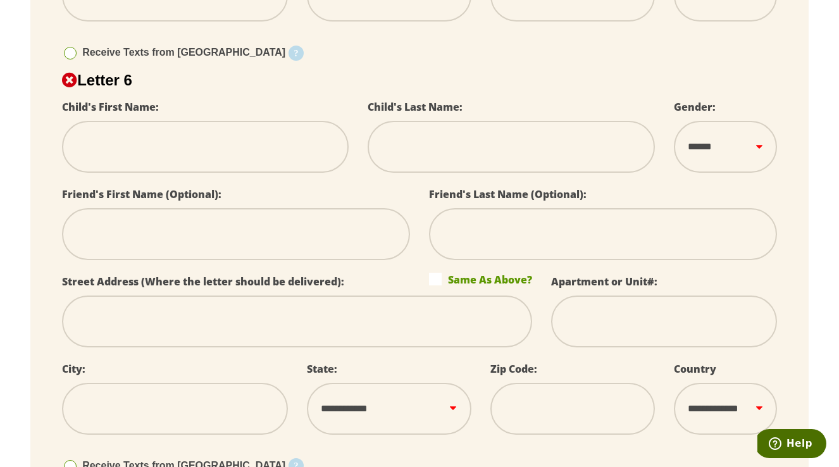
scroll to position [2306, 0]
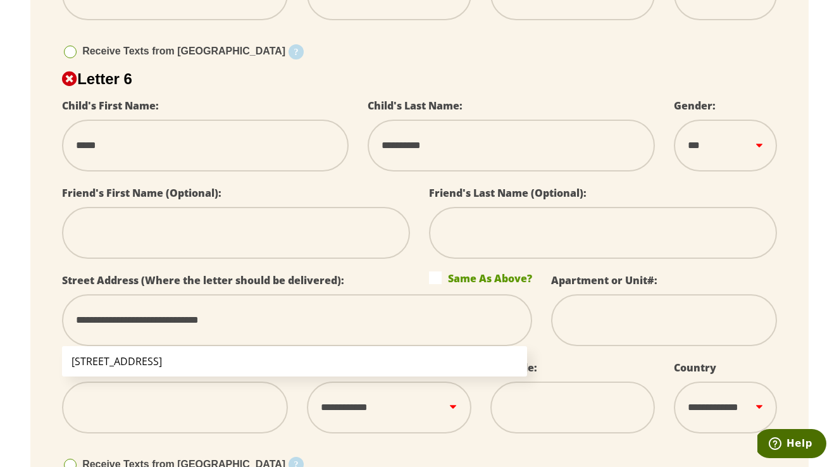
click at [187, 346] on li "[STREET_ADDRESS]" at bounding box center [294, 361] width 464 height 30
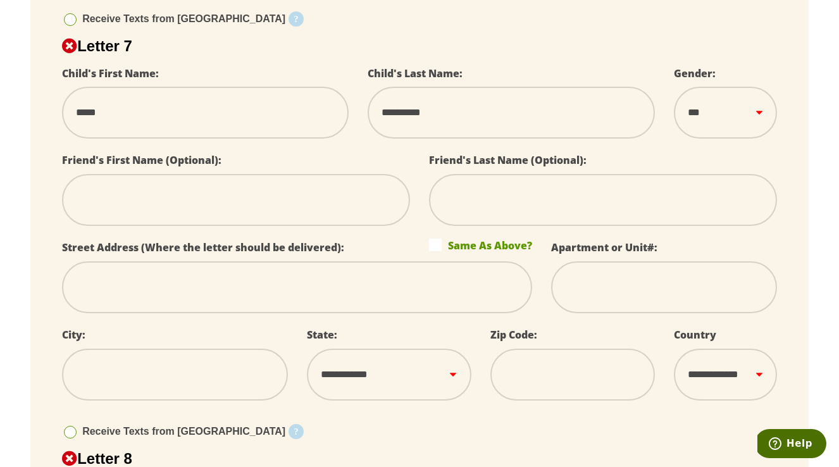
scroll to position [2769, 0]
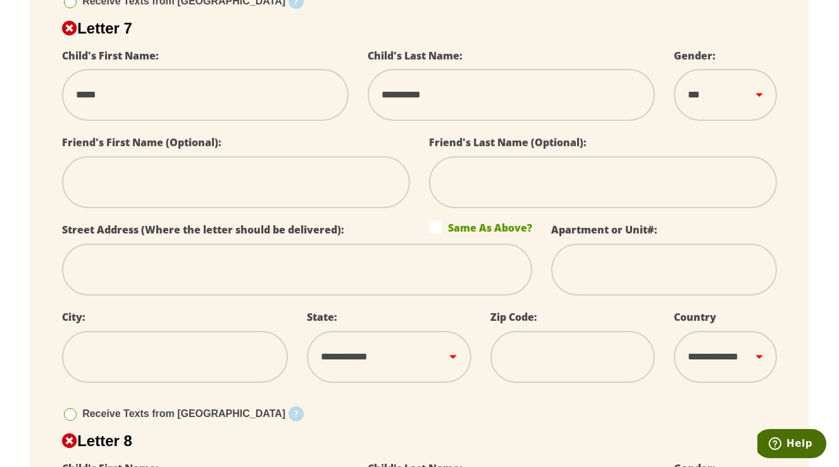
click at [436, 221] on label "Same As Above?" at bounding box center [480, 227] width 103 height 13
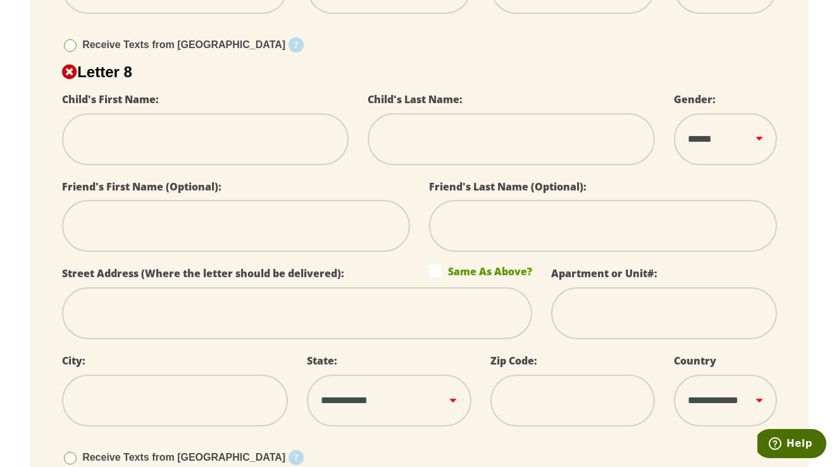
scroll to position [3166, 0]
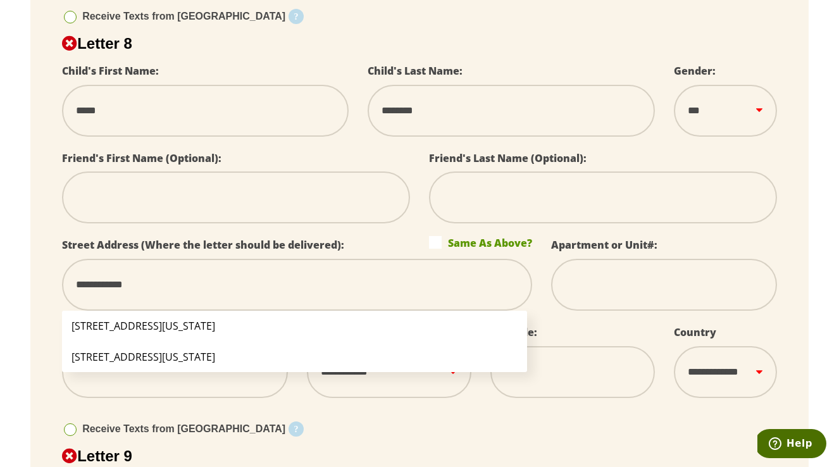
click at [142, 311] on li "[STREET_ADDRESS][US_STATE]" at bounding box center [294, 326] width 464 height 30
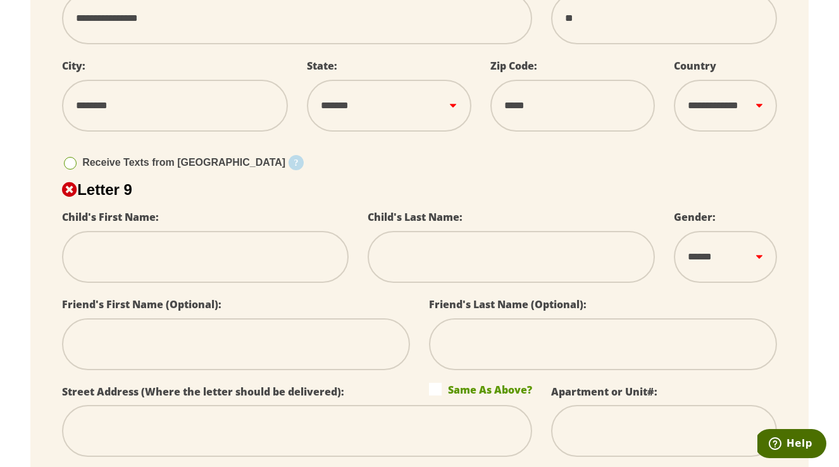
scroll to position [3435, 0]
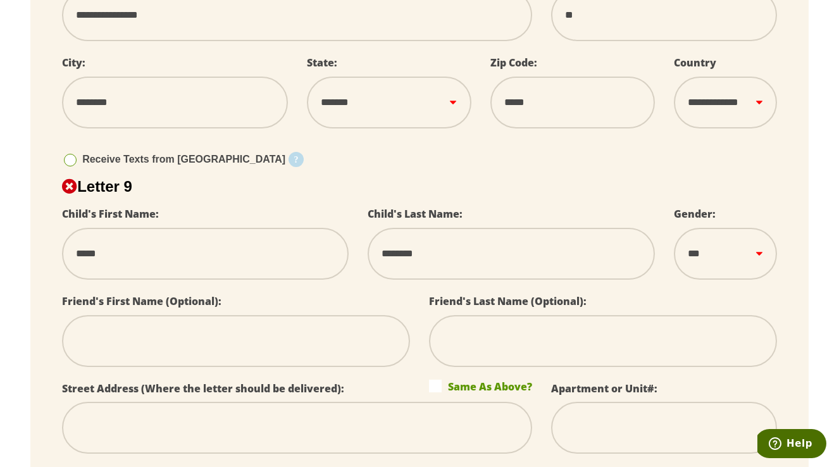
click at [434, 380] on label "Same As Above?" at bounding box center [480, 386] width 103 height 13
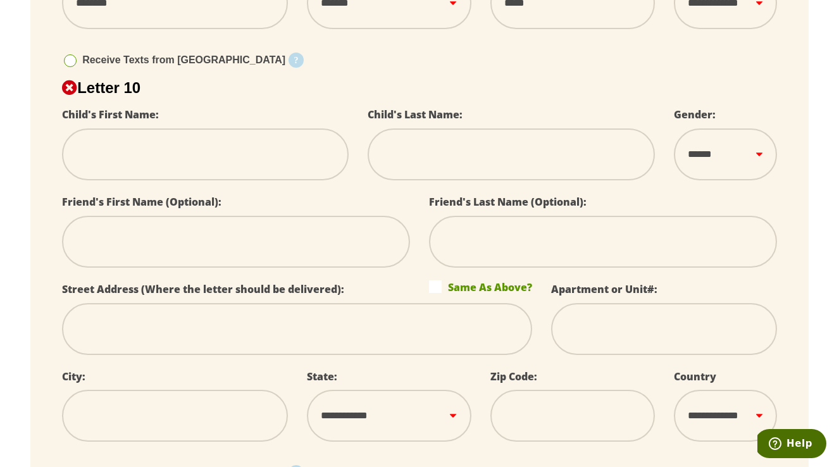
scroll to position [3949, 0]
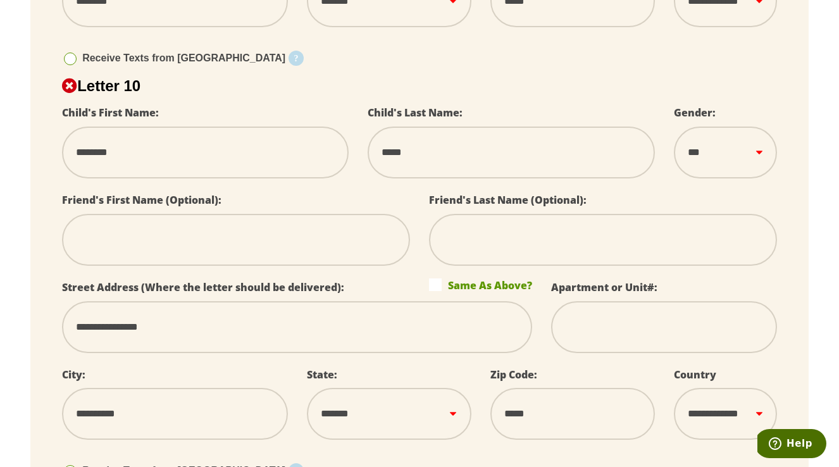
click at [109, 304] on input "**********" at bounding box center [297, 327] width 470 height 52
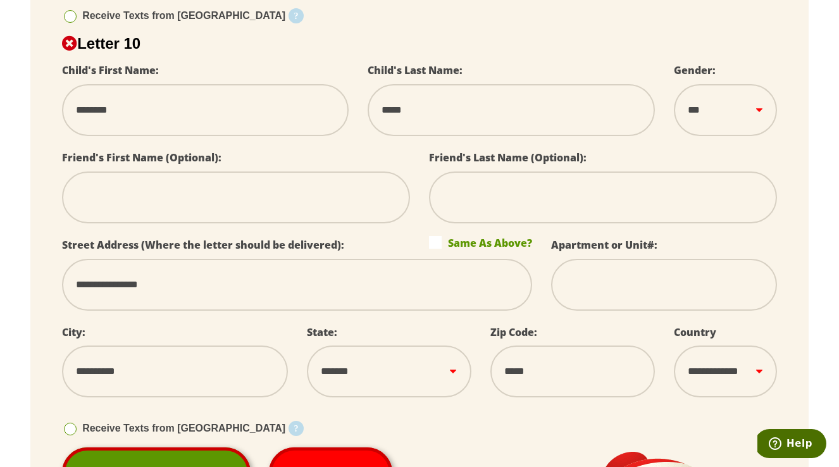
scroll to position [3886, 0]
